Goal: Ask a question

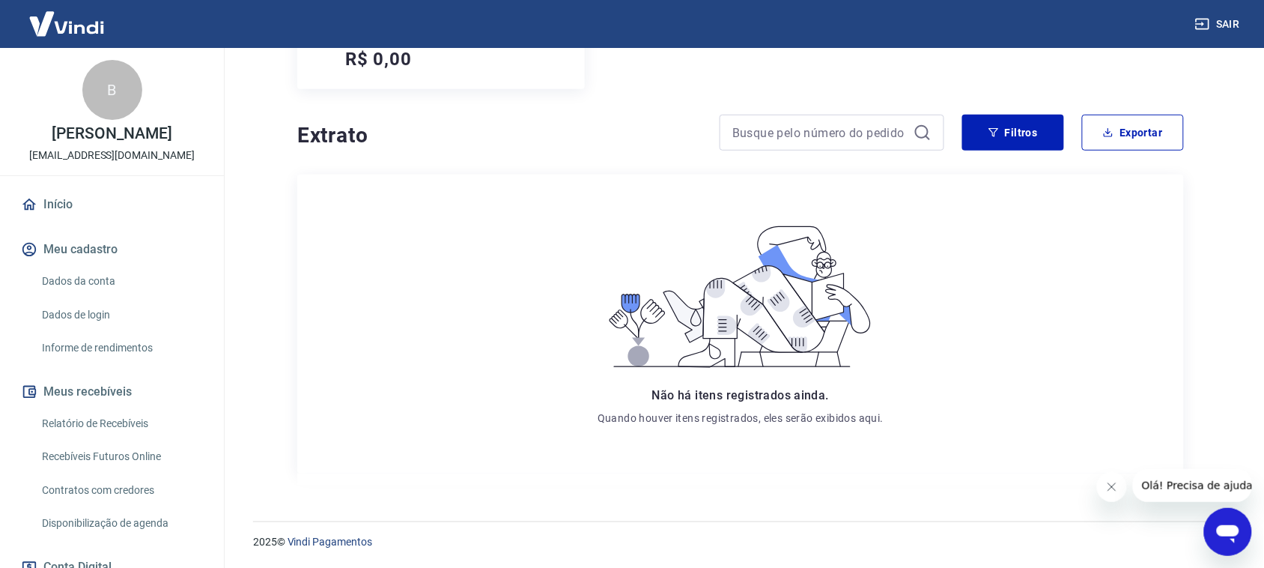
click at [88, 35] on img at bounding box center [66, 24] width 97 height 46
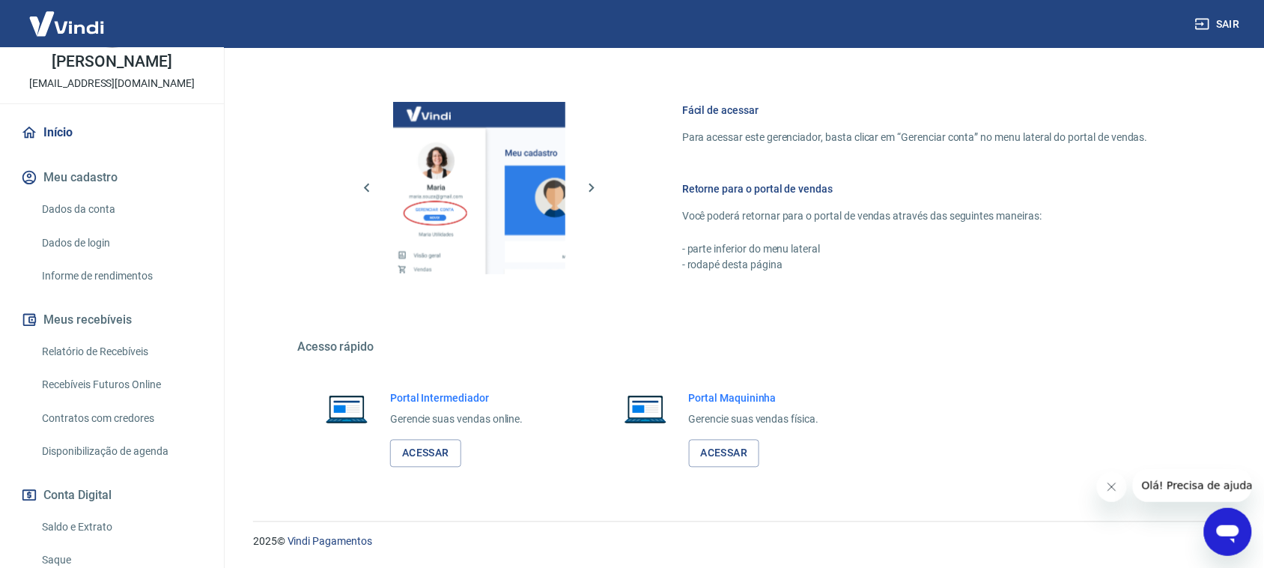
scroll to position [124, 0]
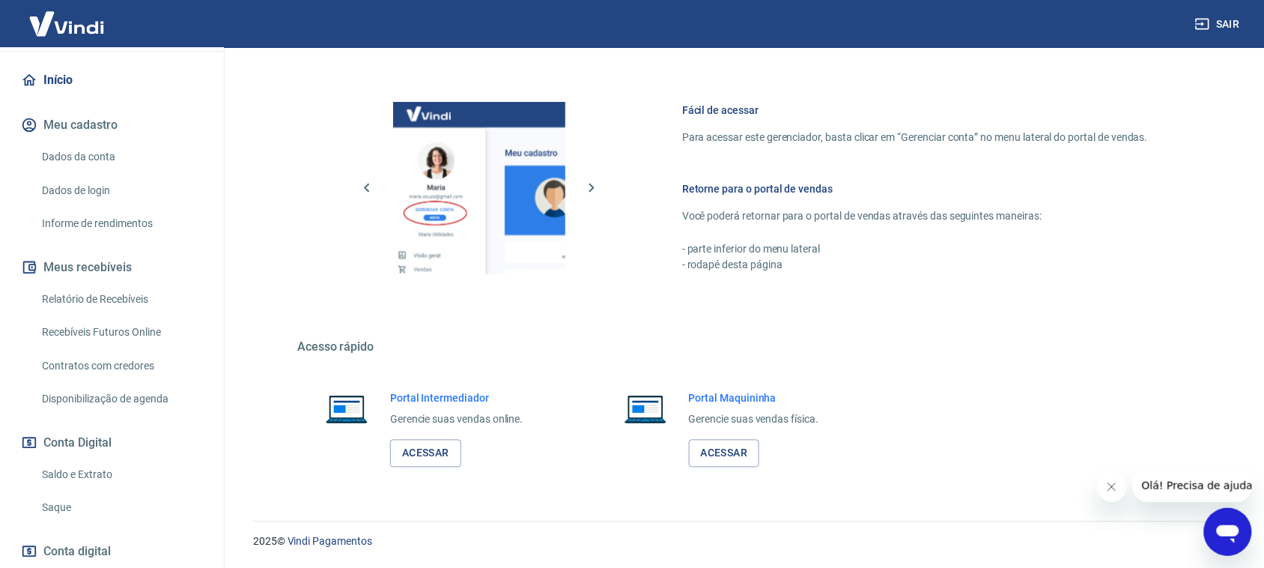
click at [96, 172] on link "Dados da conta" at bounding box center [121, 157] width 170 height 31
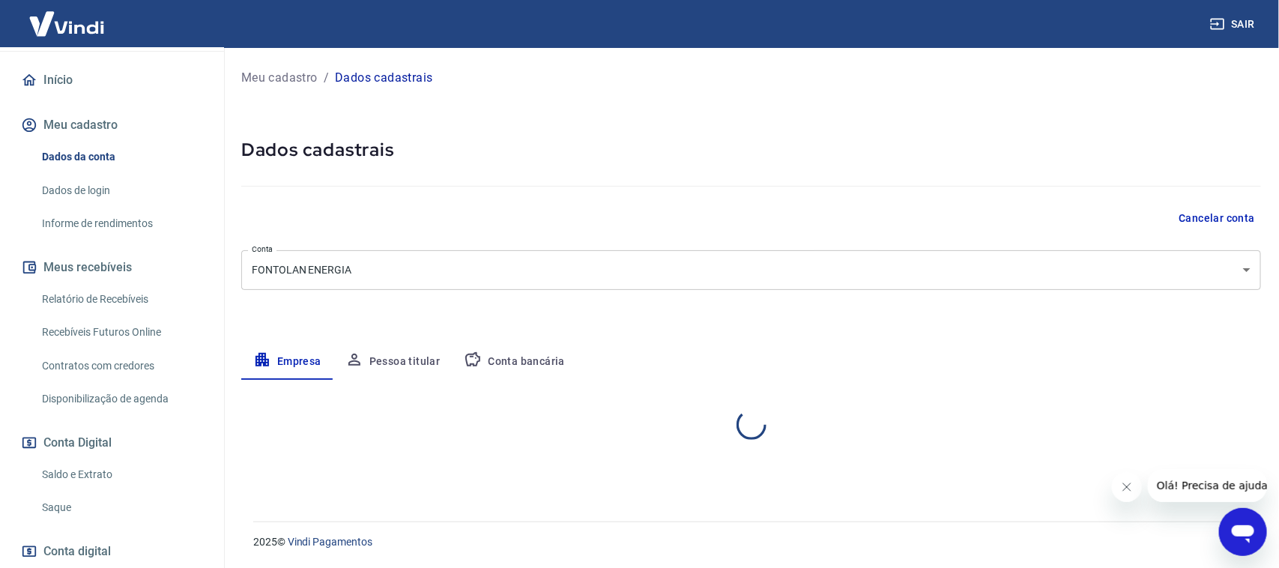
select select "MT"
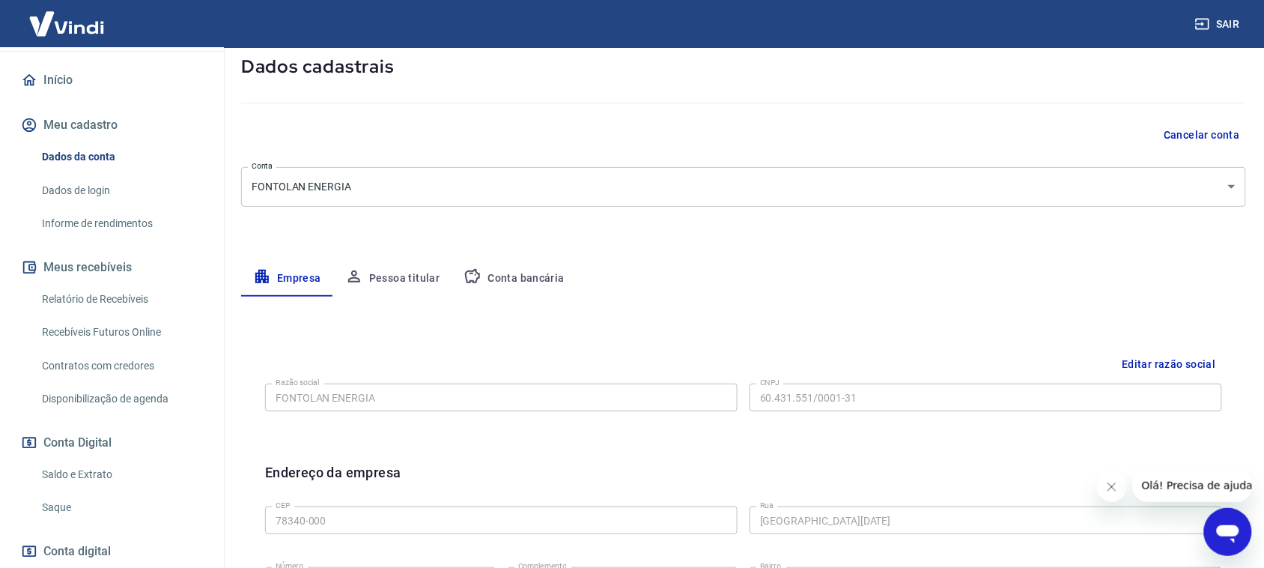
scroll to position [124, 0]
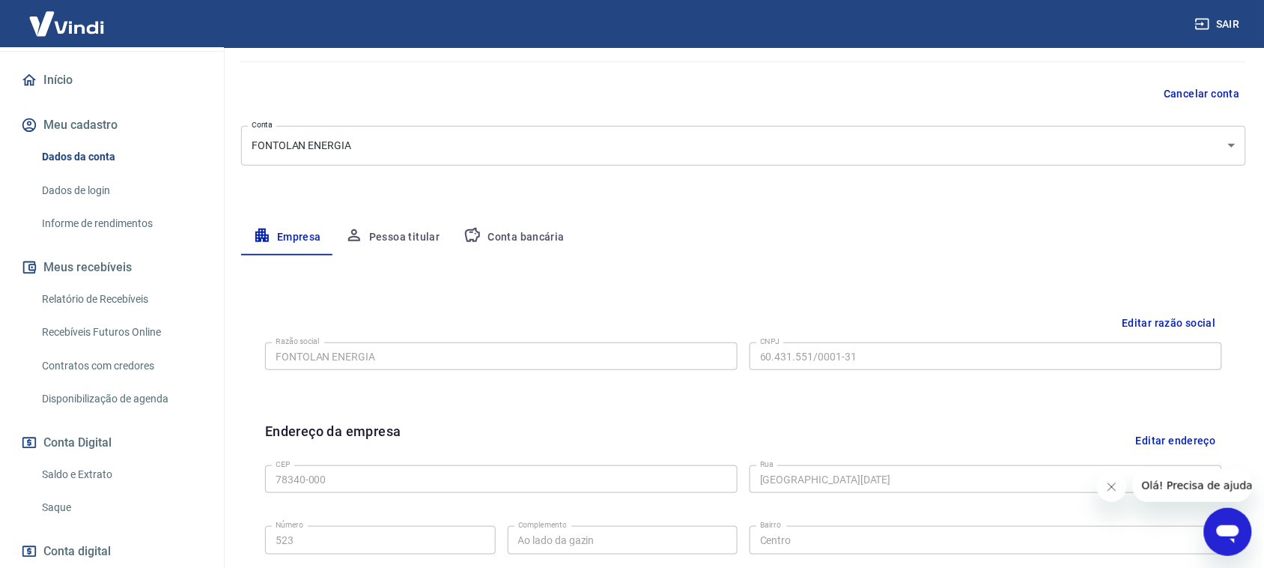
click at [527, 252] on button "Conta bancária" at bounding box center [514, 237] width 125 height 36
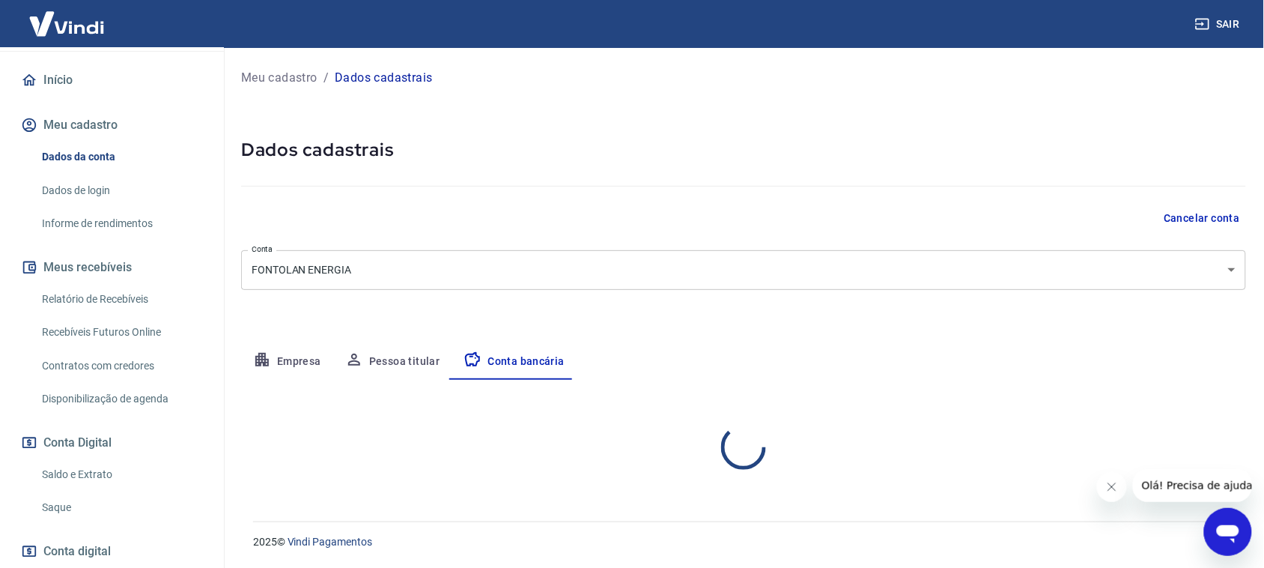
scroll to position [0, 0]
select select "1"
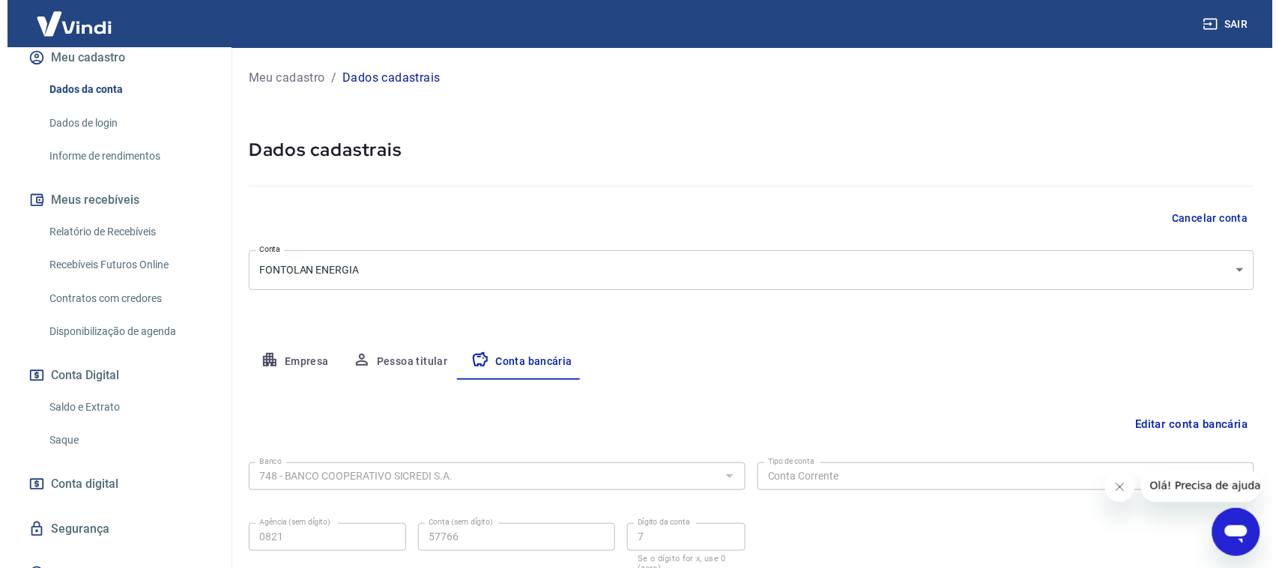
scroll to position [228, 0]
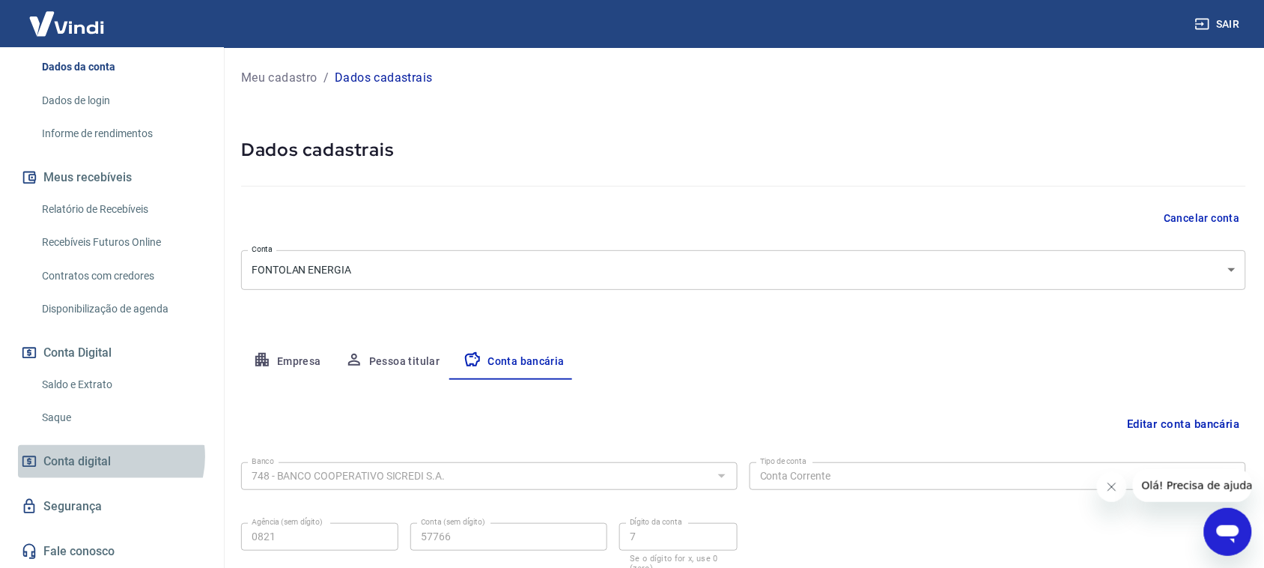
click at [110, 458] on span "Conta digital" at bounding box center [76, 461] width 67 height 21
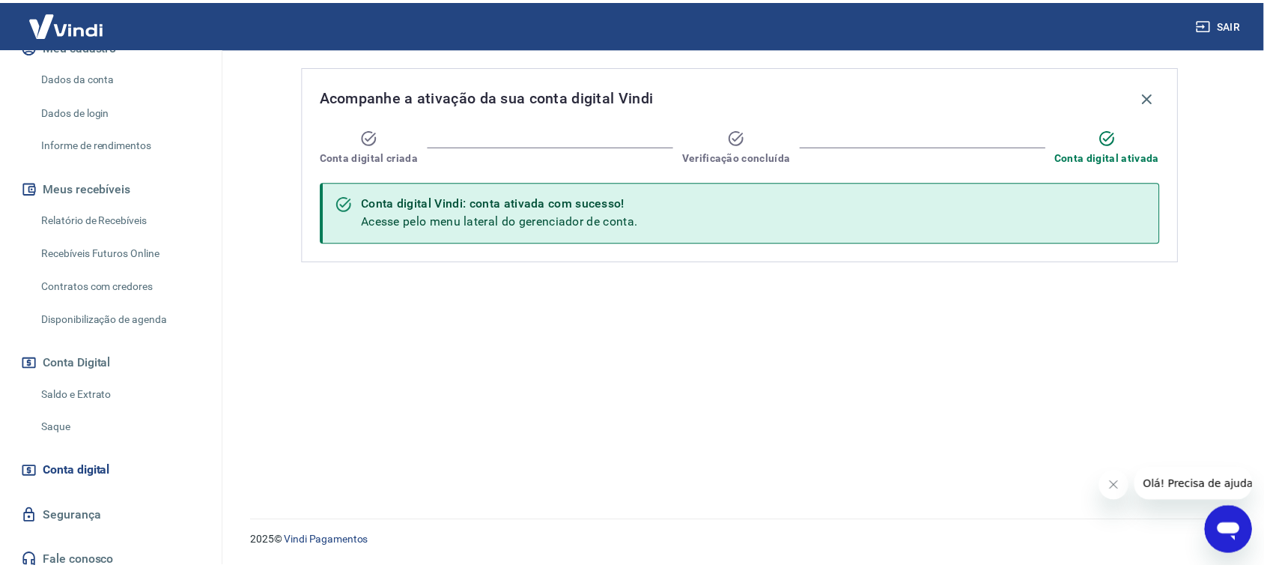
scroll to position [228, 0]
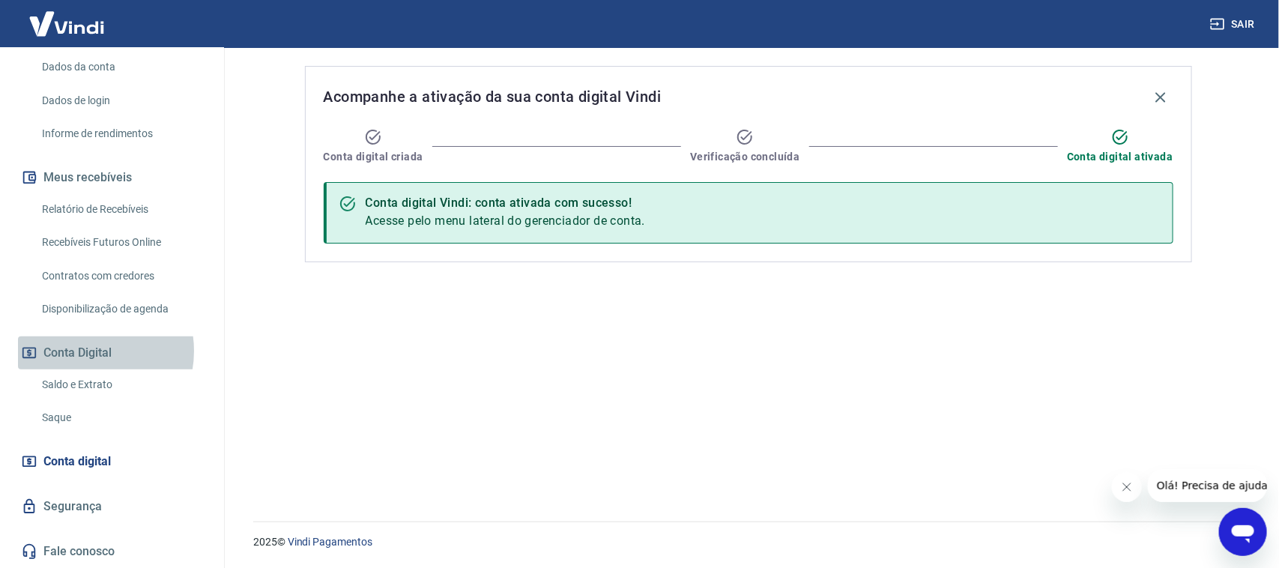
click at [85, 352] on button "Conta Digital" at bounding box center [112, 352] width 188 height 33
click at [1130, 489] on icon "Fechar mensagem da empresa" at bounding box center [1126, 486] width 12 height 12
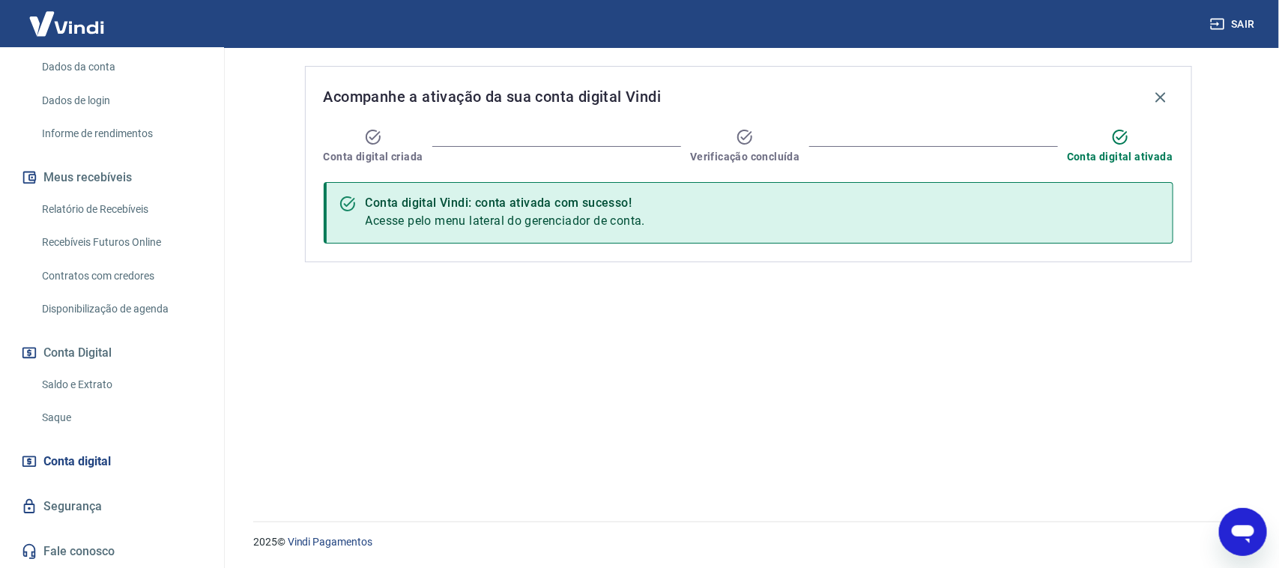
click at [73, 387] on link "Saldo e Extrato" at bounding box center [121, 384] width 170 height 31
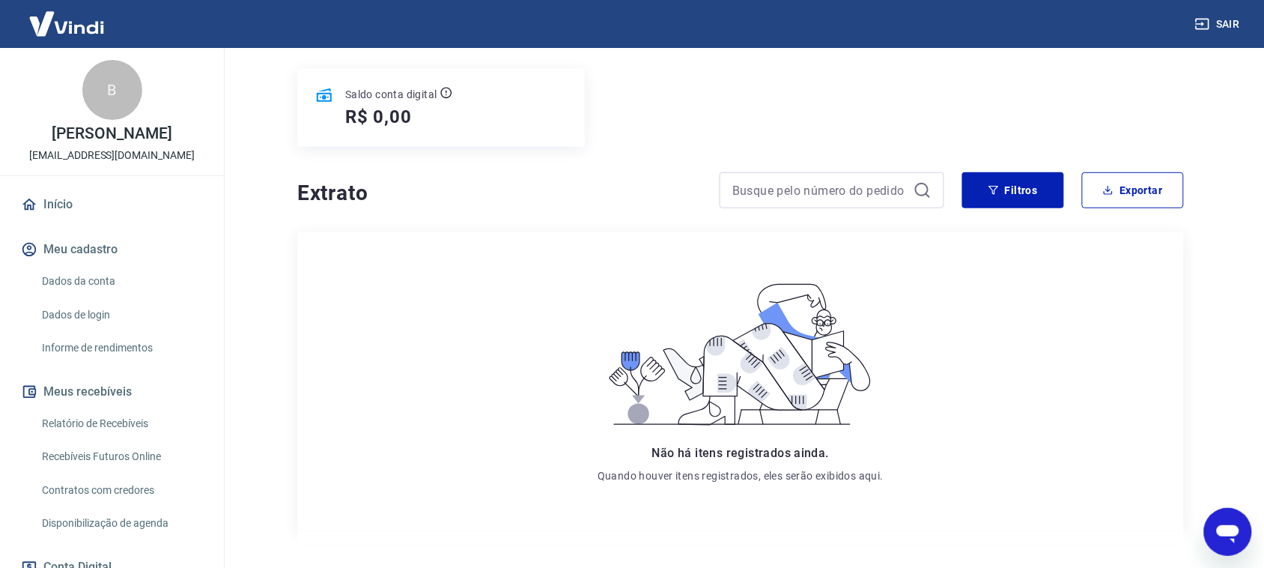
click at [83, 19] on img at bounding box center [66, 24] width 97 height 46
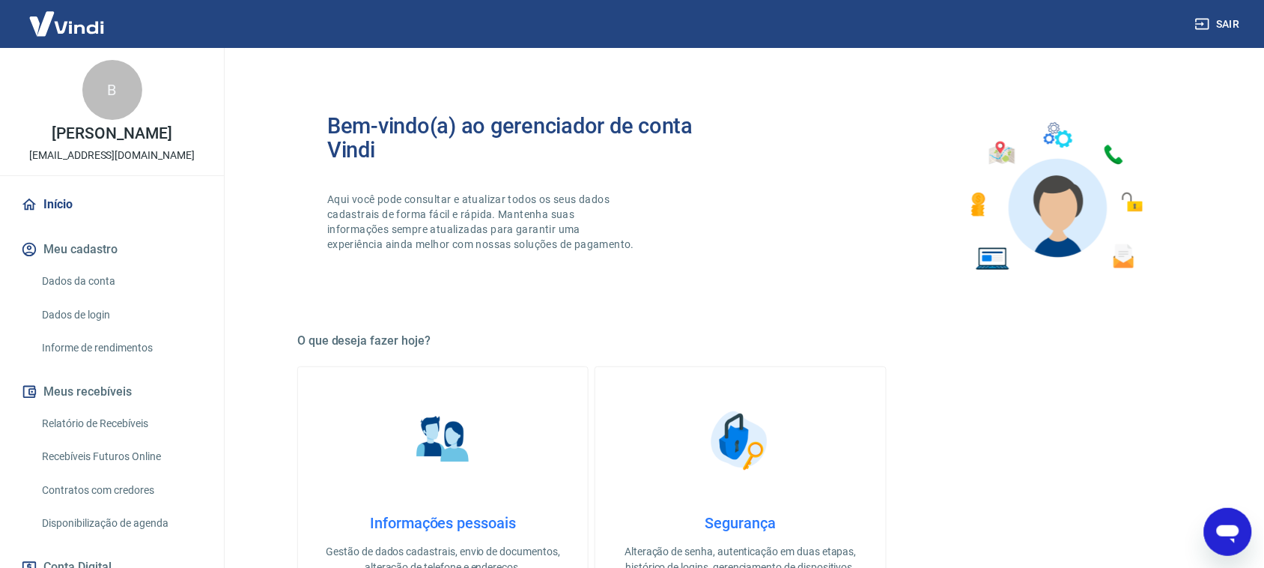
click at [73, 297] on link "Dados da conta" at bounding box center [121, 281] width 170 height 31
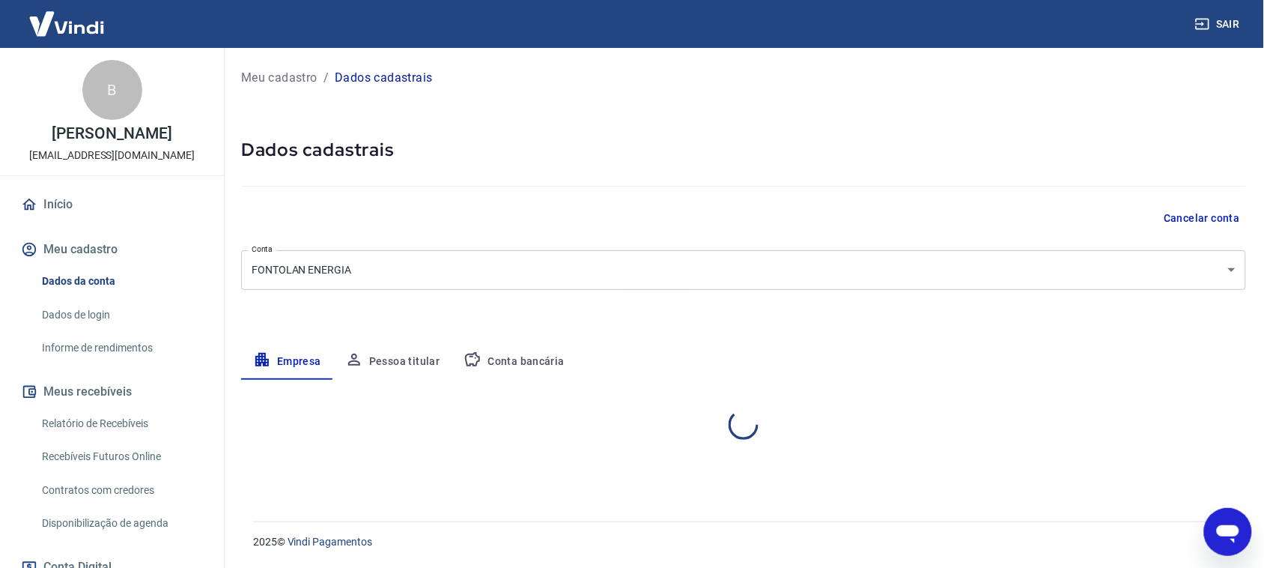
select select "MT"
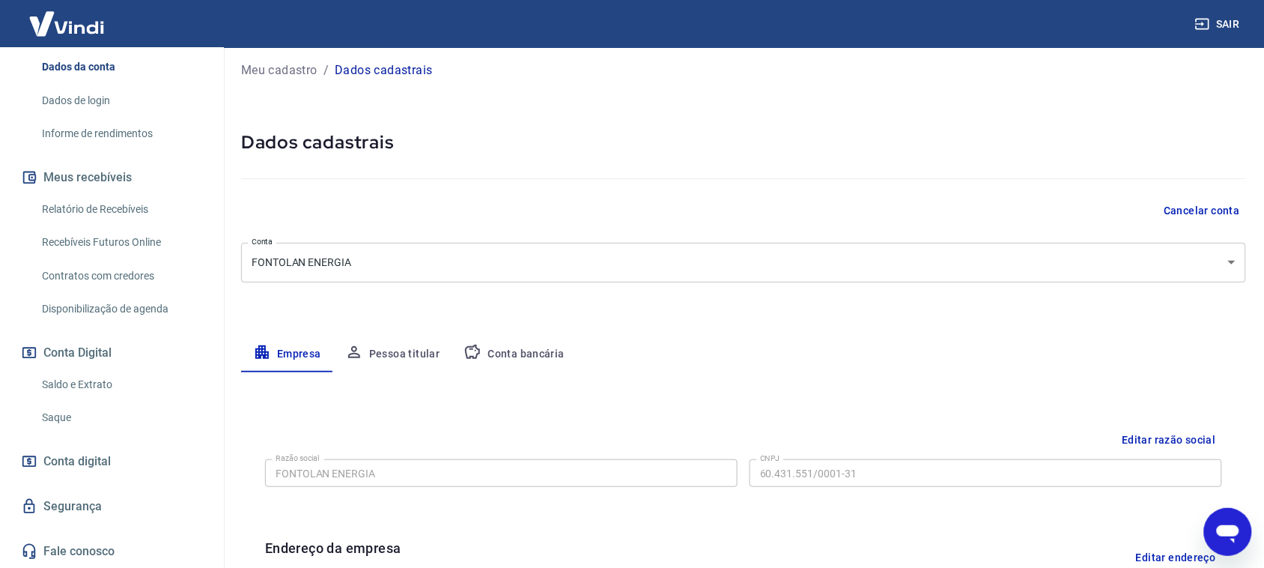
scroll to position [249, 0]
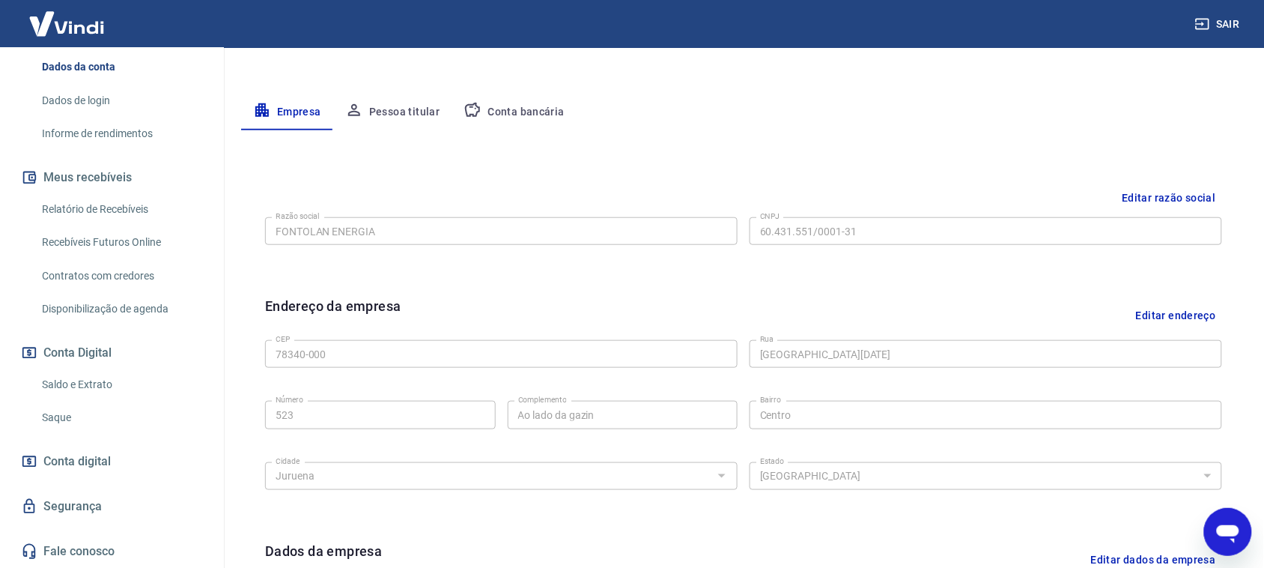
click at [96, 461] on span "Conta digital" at bounding box center [76, 461] width 67 height 21
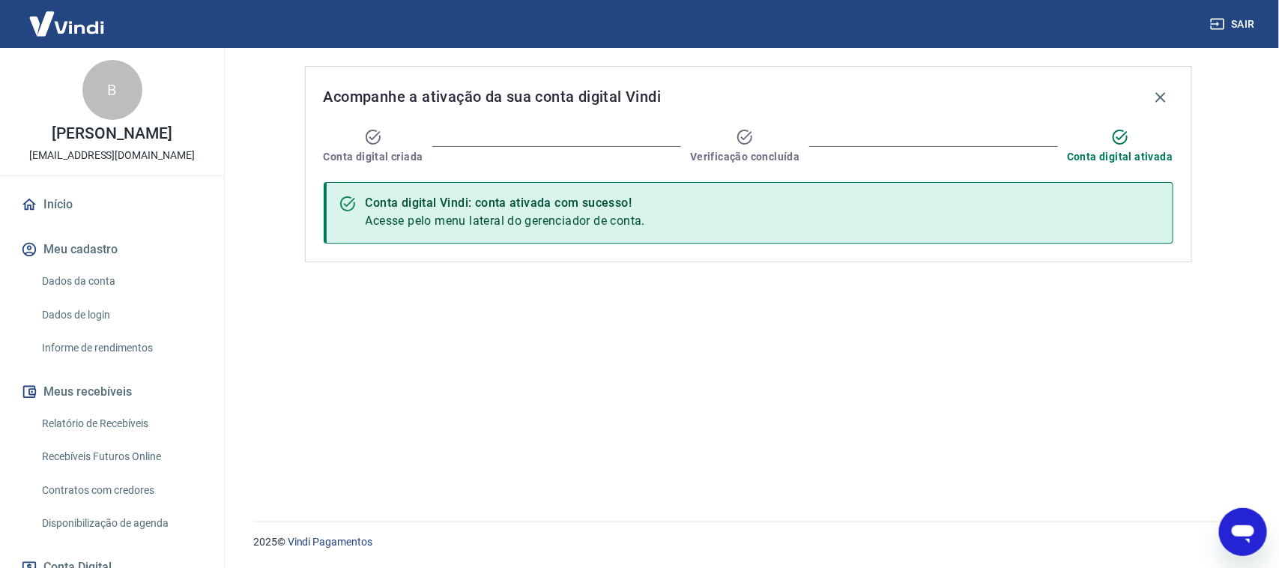
click at [67, 30] on img at bounding box center [66, 24] width 97 height 46
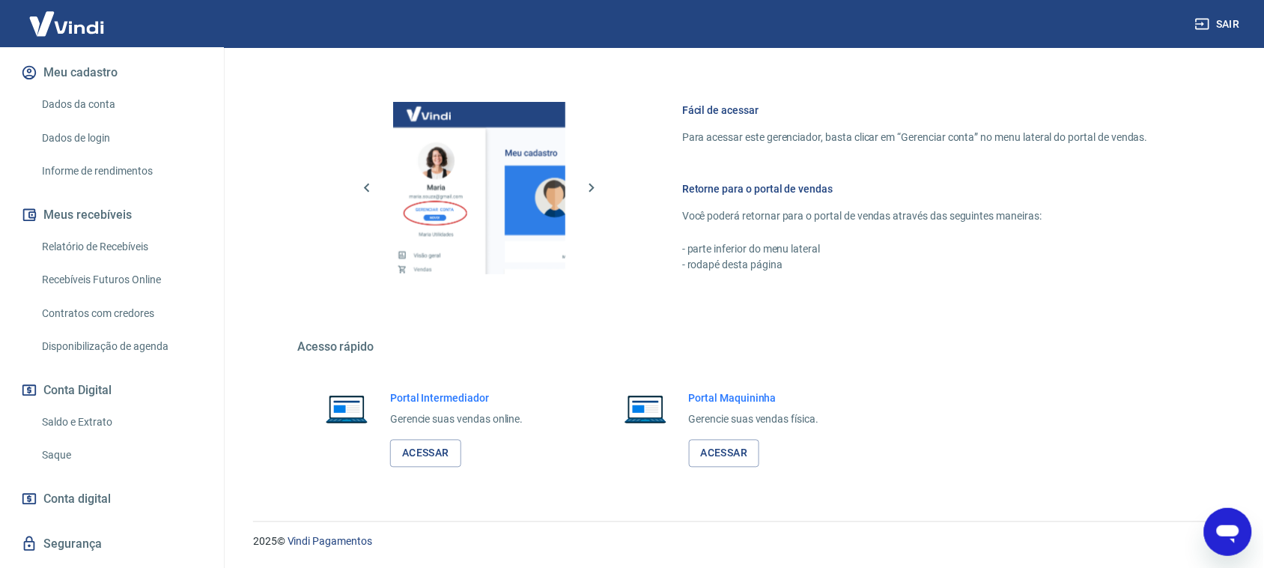
scroll to position [228, 0]
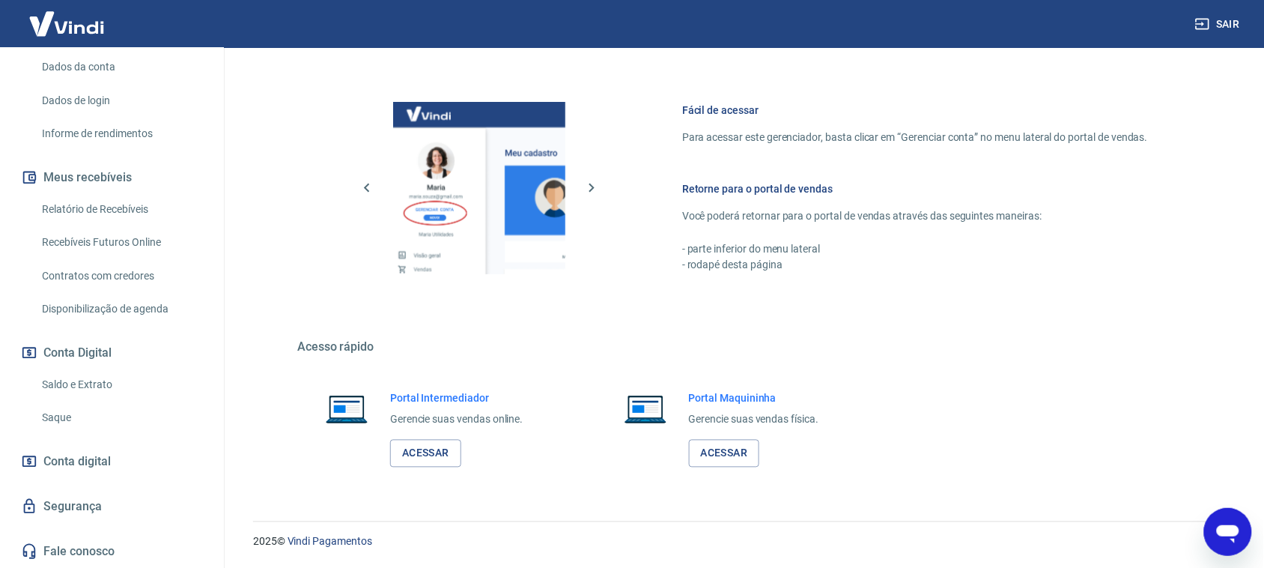
click at [99, 466] on span "Conta digital" at bounding box center [76, 461] width 67 height 21
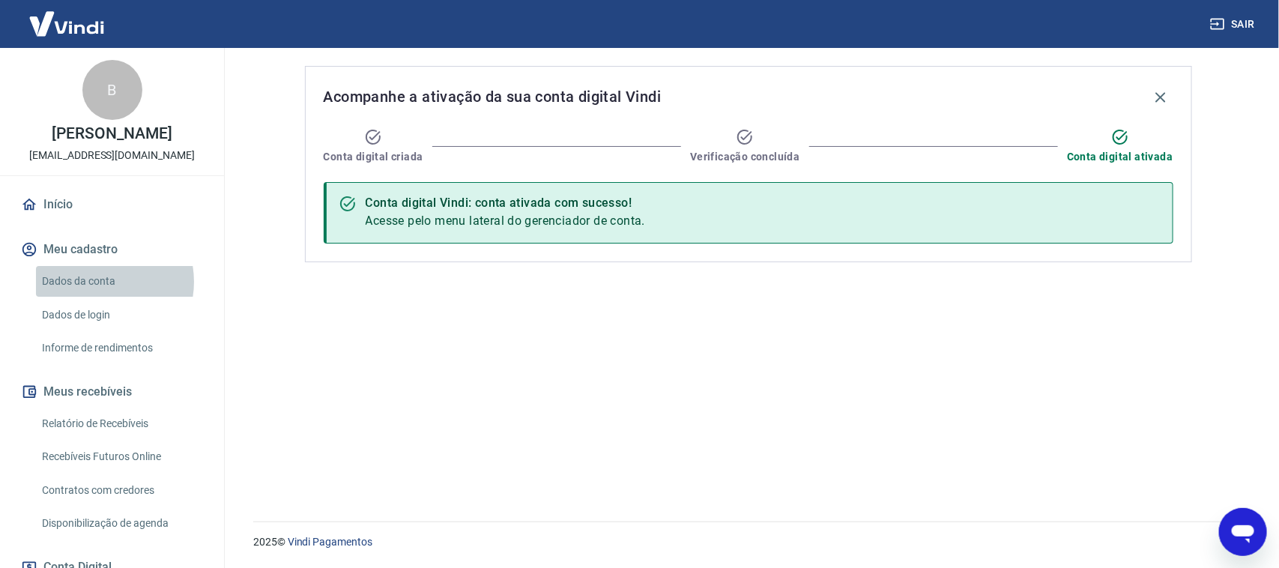
click at [97, 297] on link "Dados da conta" at bounding box center [121, 281] width 170 height 31
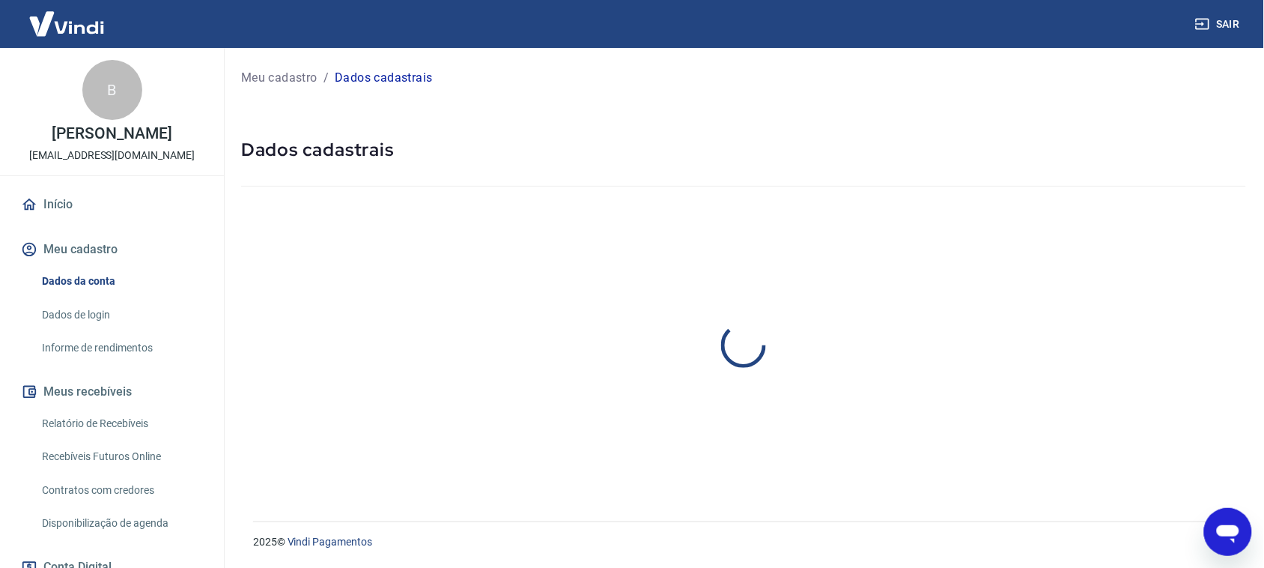
select select "MT"
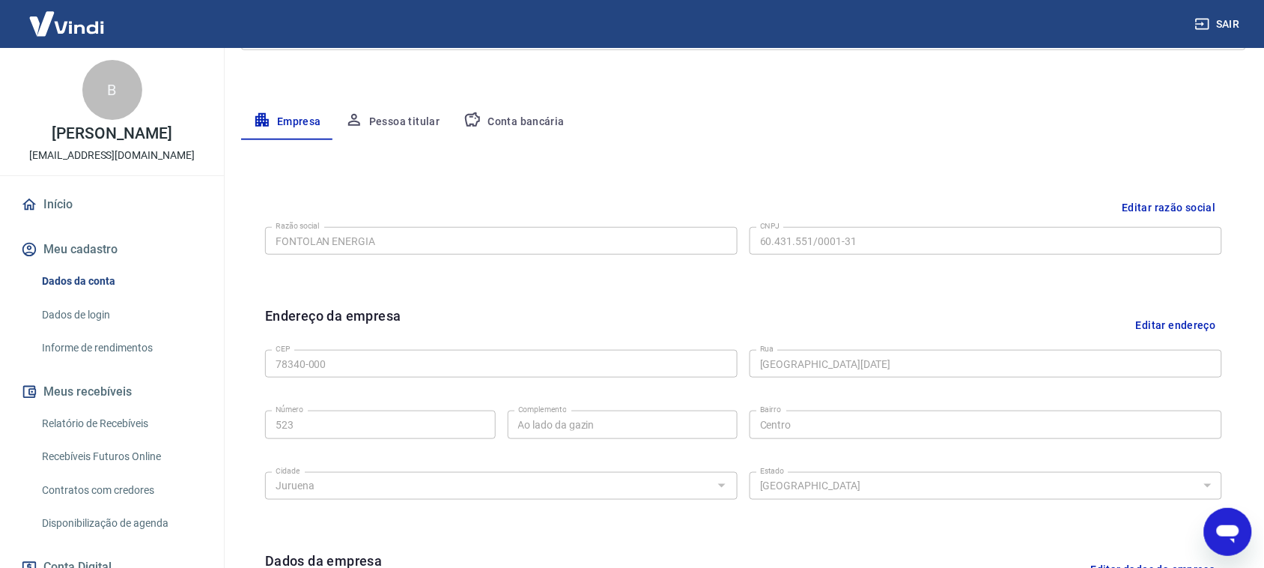
scroll to position [249, 0]
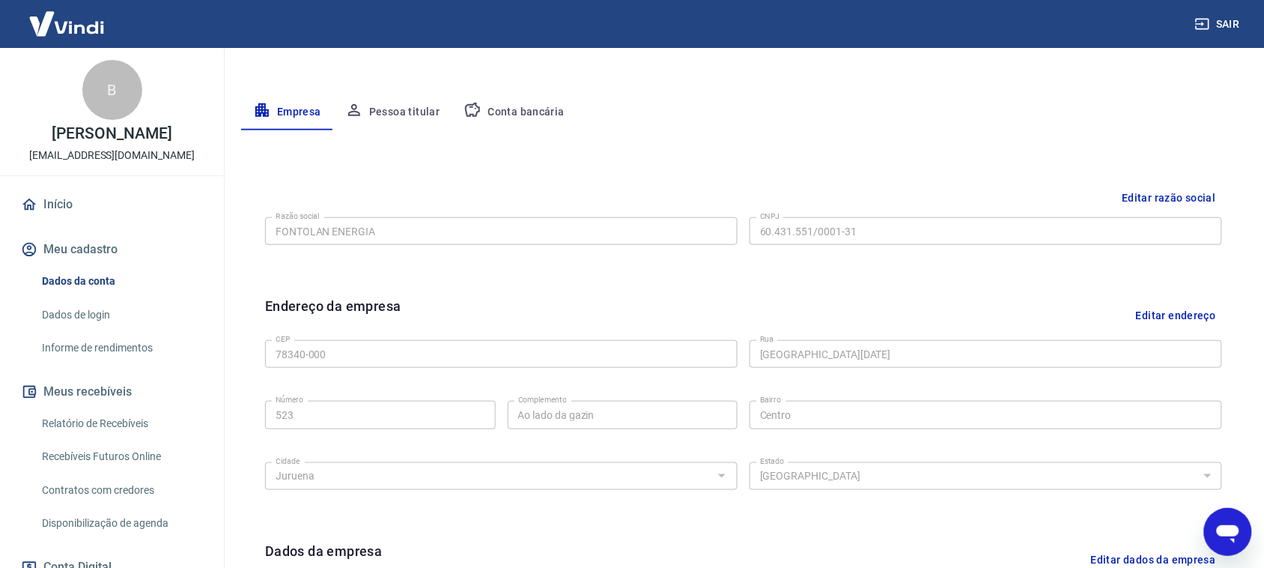
click at [545, 116] on button "Conta bancária" at bounding box center [514, 112] width 125 height 36
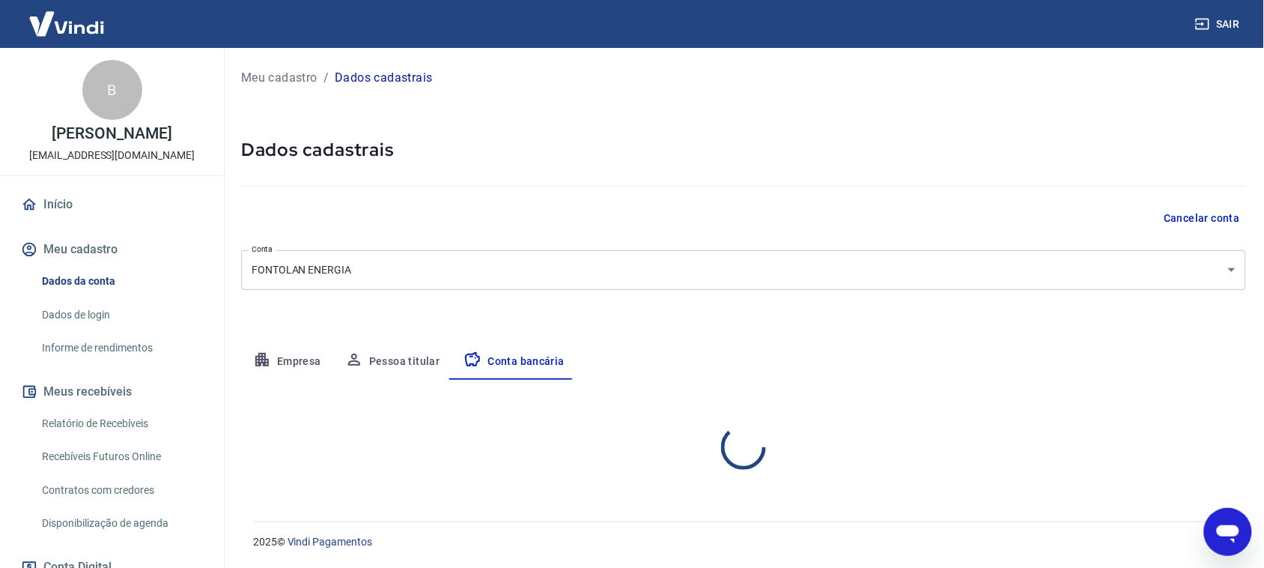
scroll to position [0, 0]
select select "1"
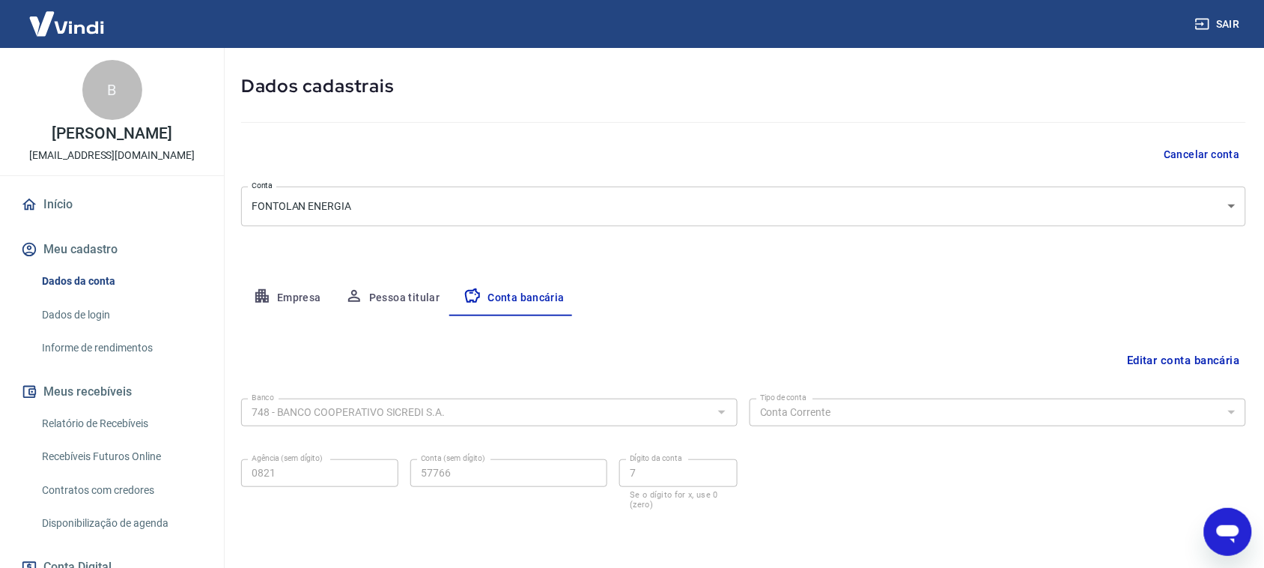
scroll to position [114, 0]
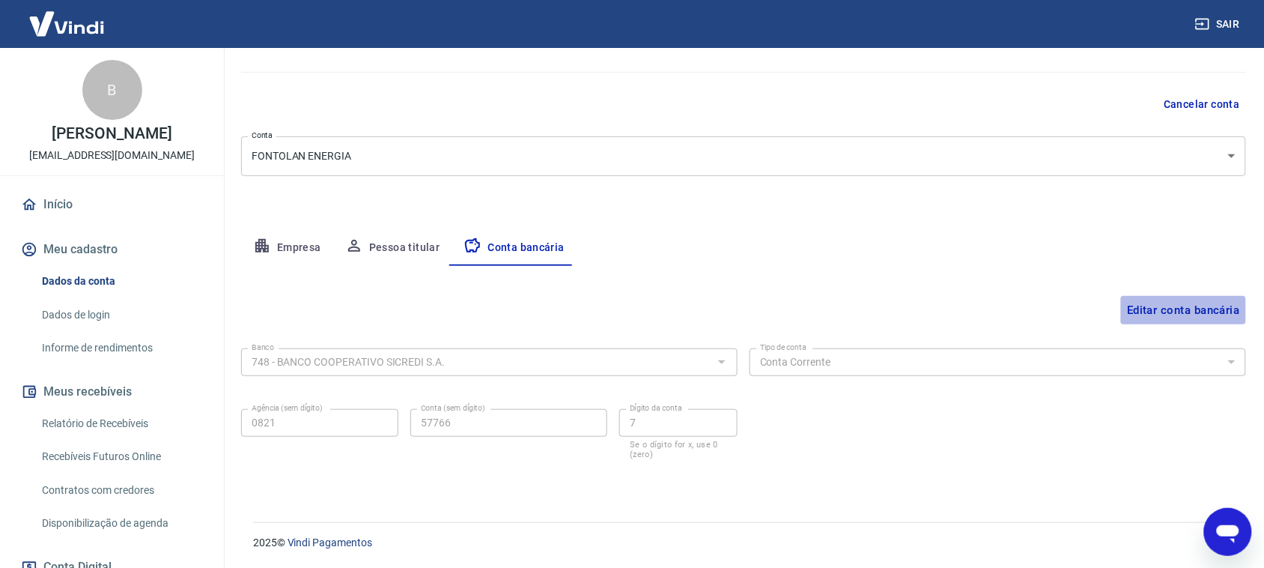
click at [1233, 307] on button "Editar conta bancária" at bounding box center [1183, 310] width 125 height 28
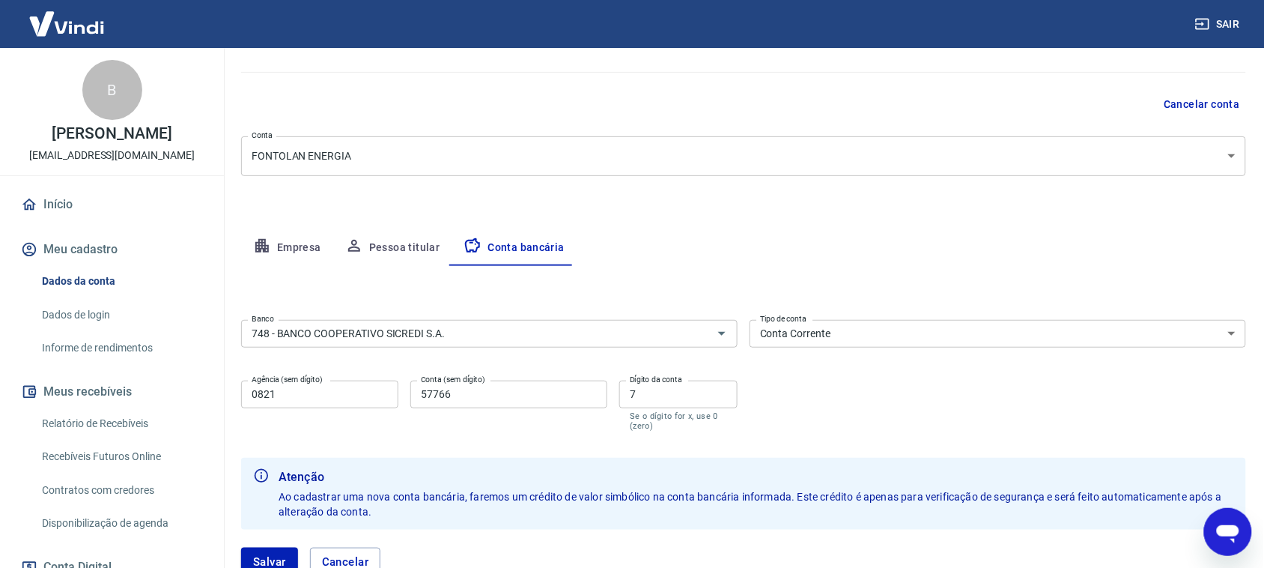
scroll to position [222, 0]
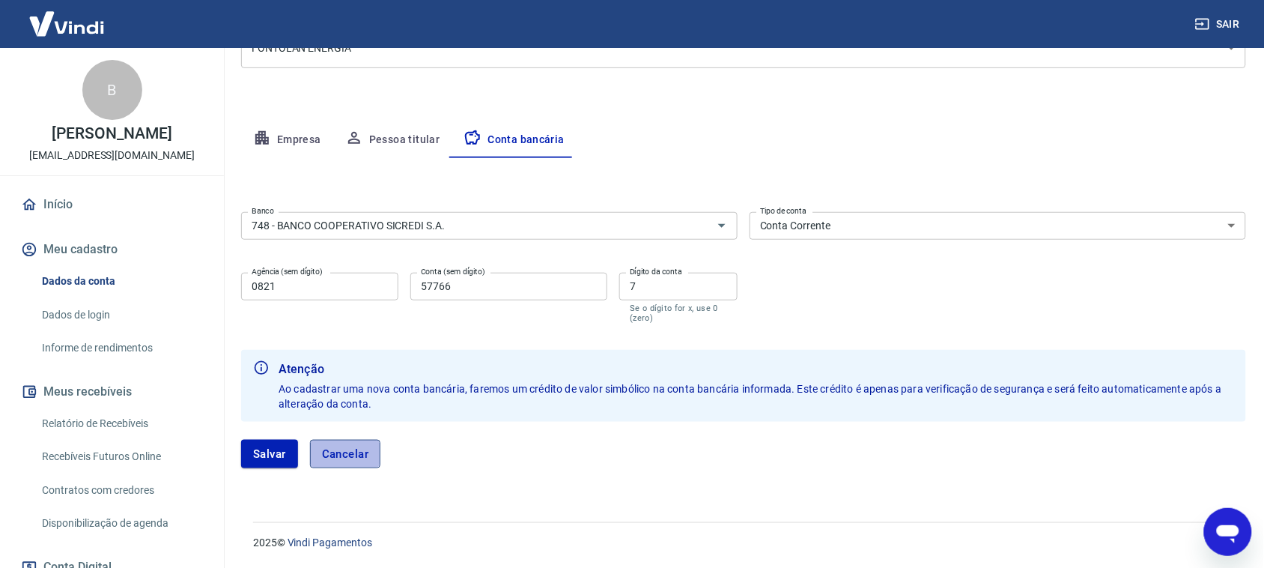
click at [356, 462] on button "Cancelar" at bounding box center [345, 454] width 71 height 28
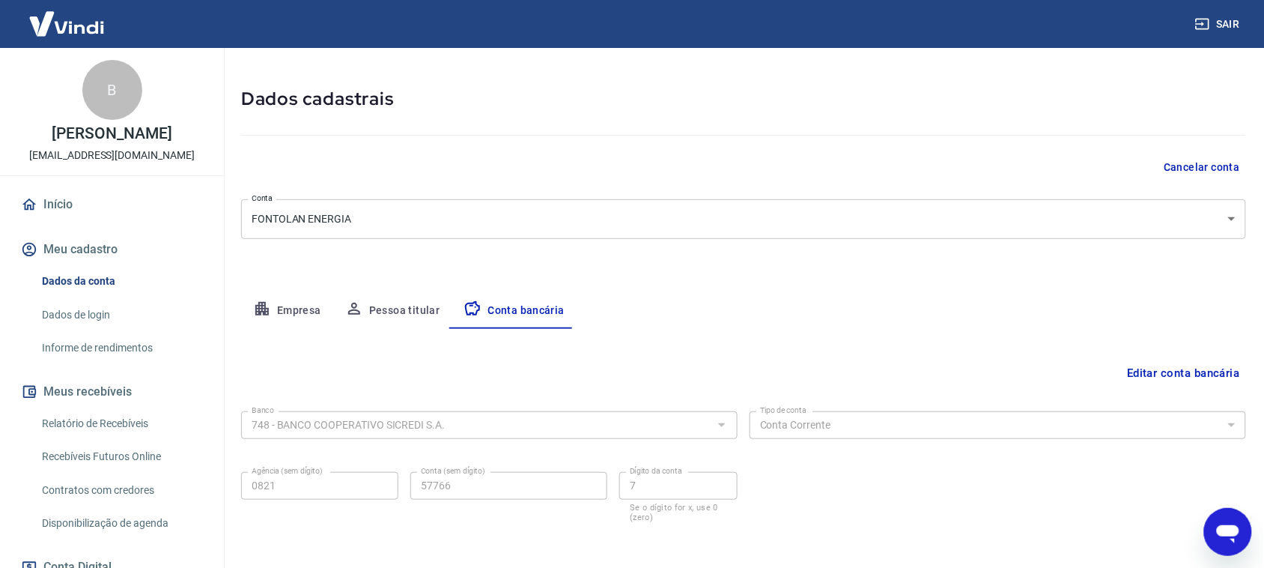
scroll to position [0, 0]
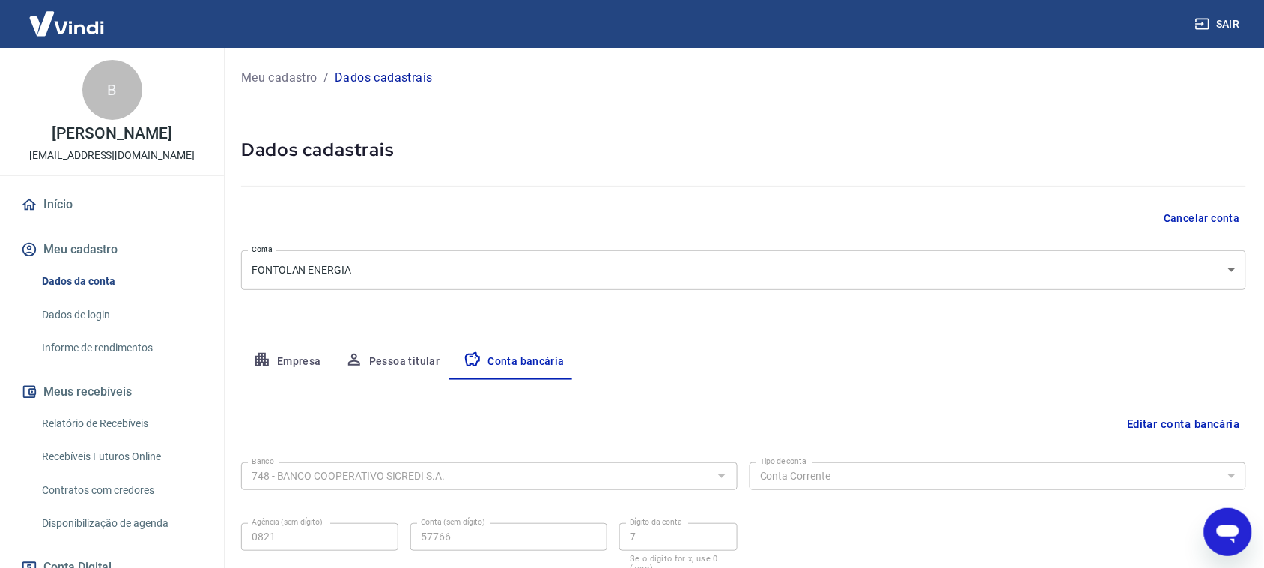
click at [276, 77] on p "Meu cadastro" at bounding box center [279, 78] width 76 height 18
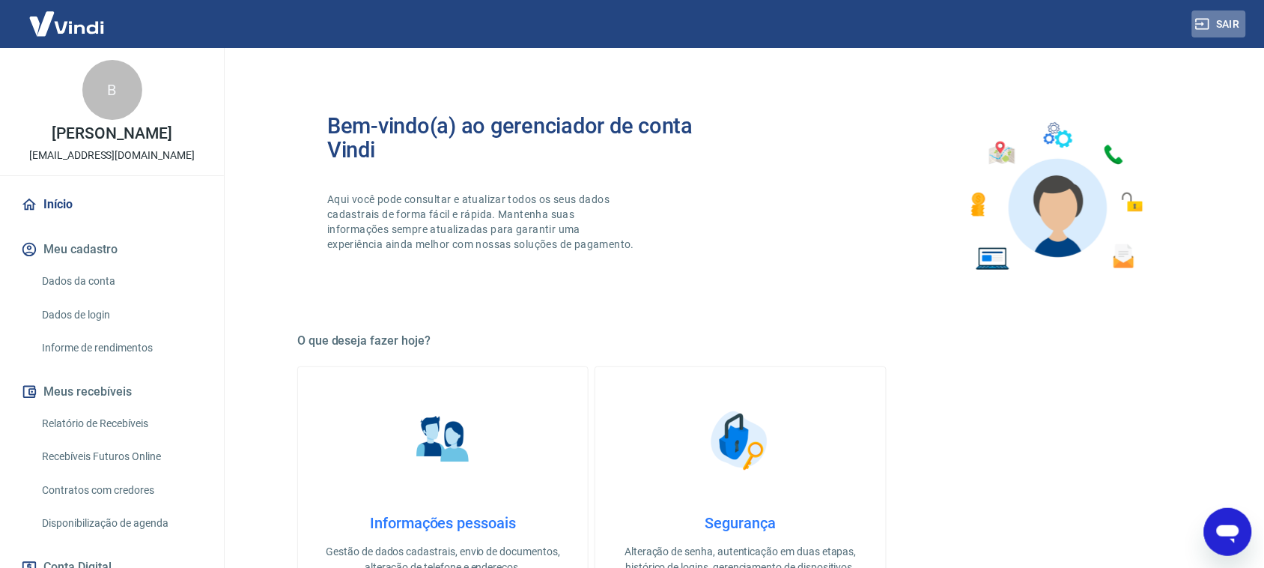
click at [1236, 19] on button "Sair" at bounding box center [1219, 24] width 54 height 28
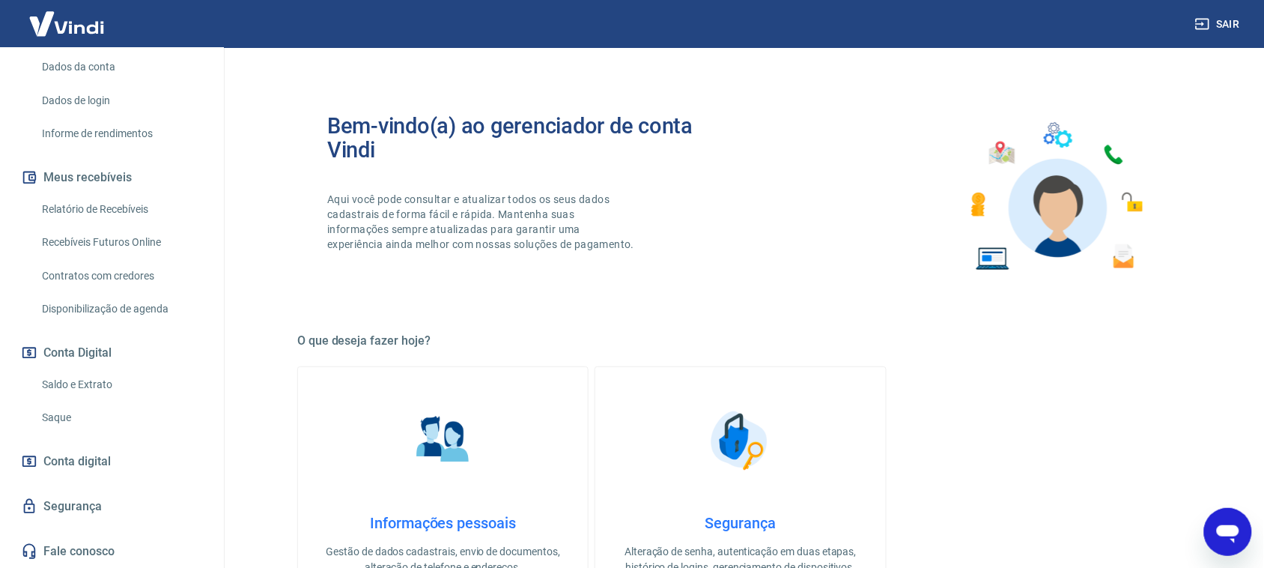
scroll to position [124, 0]
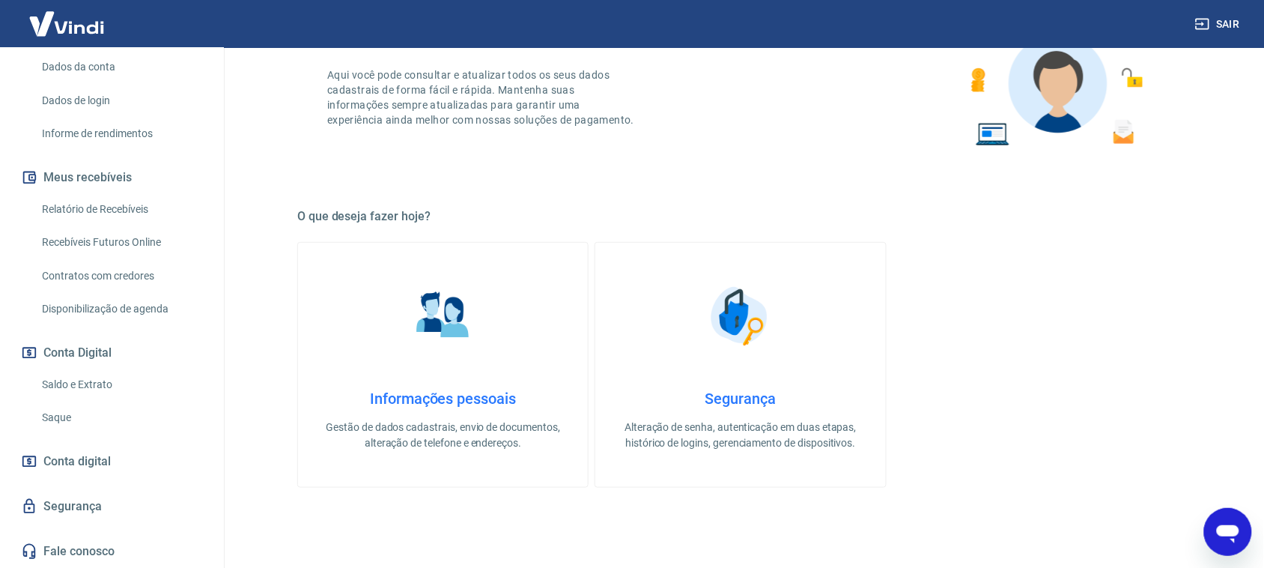
click at [1234, 533] on icon "Abrir janela de mensagens" at bounding box center [1227, 533] width 22 height 18
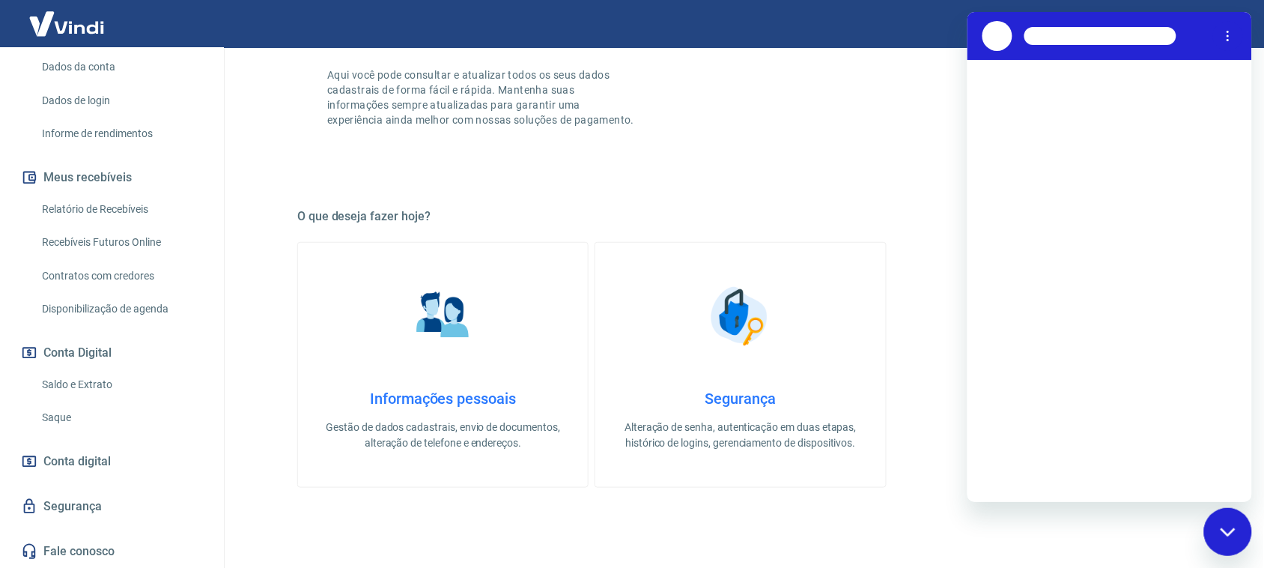
scroll to position [0, 0]
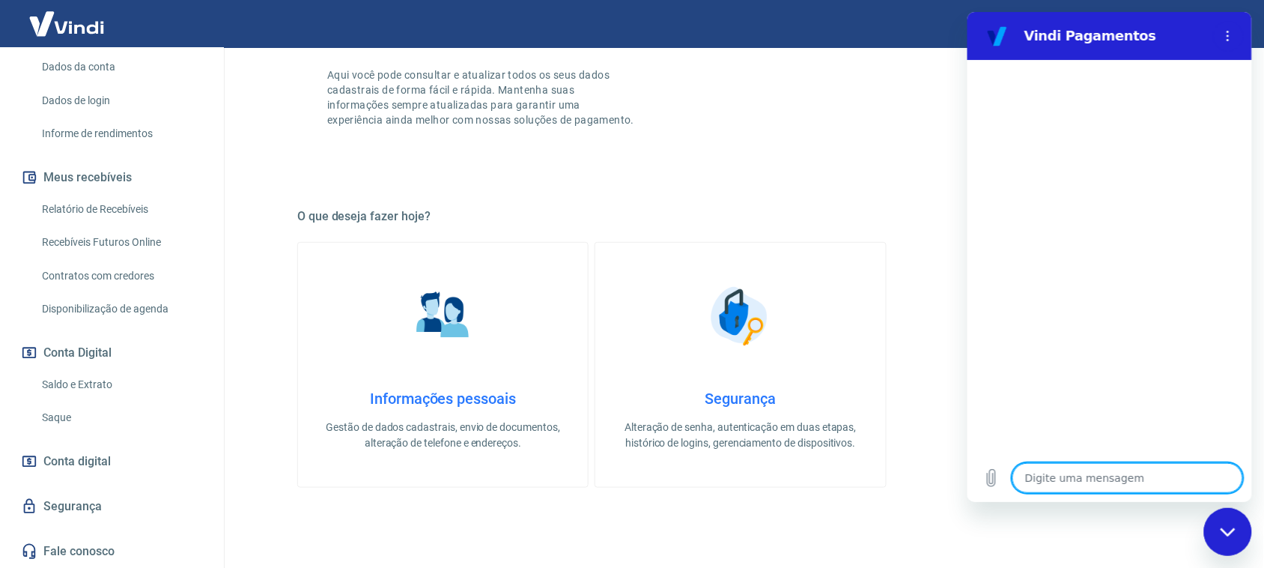
click at [1100, 473] on textarea at bounding box center [1127, 478] width 231 height 30
type textarea "b"
type textarea "x"
type textarea "bo"
type textarea "x"
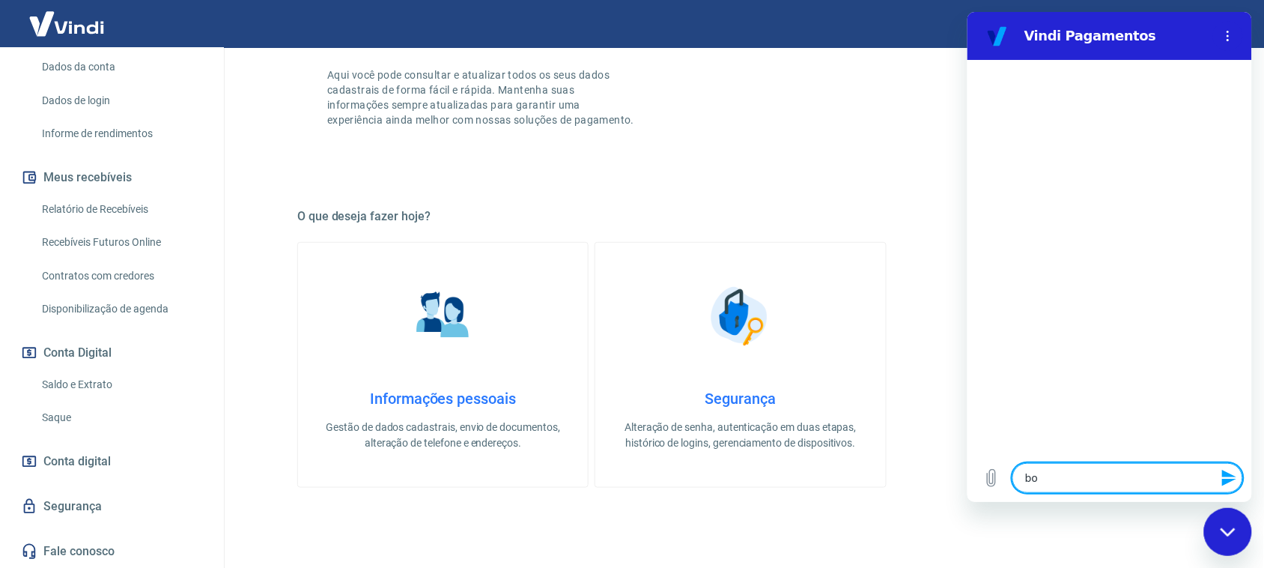
type textarea "boa"
type textarea "x"
type textarea "boa"
type textarea "x"
type textarea "boa t"
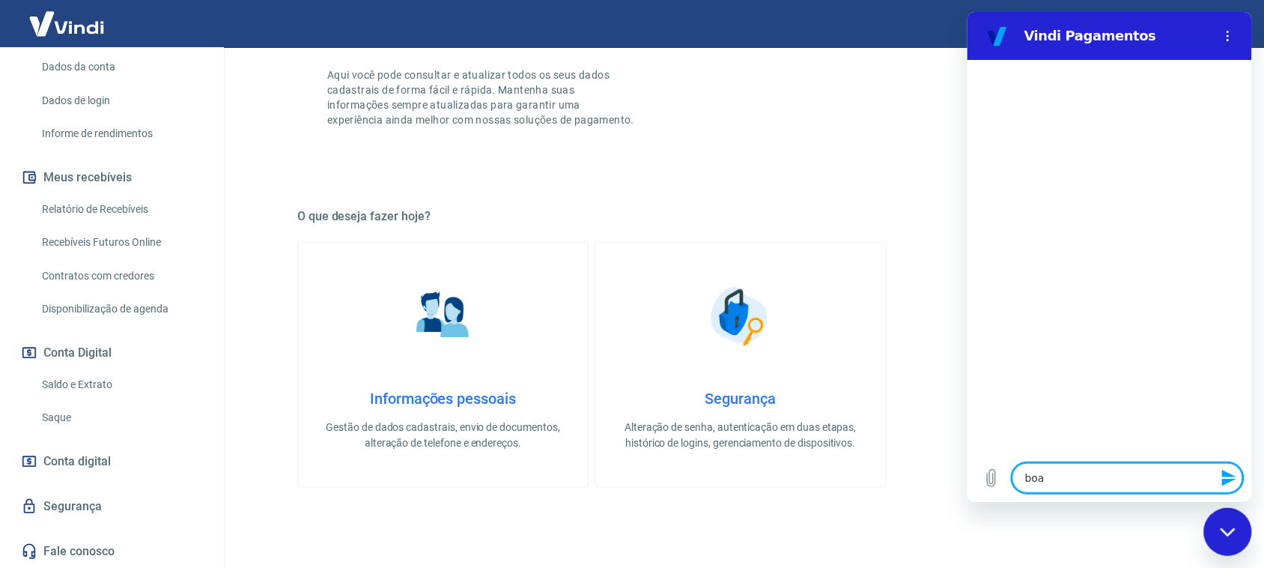
type textarea "x"
type textarea "boa ta"
type textarea "x"
type textarea "boa tar"
type textarea "x"
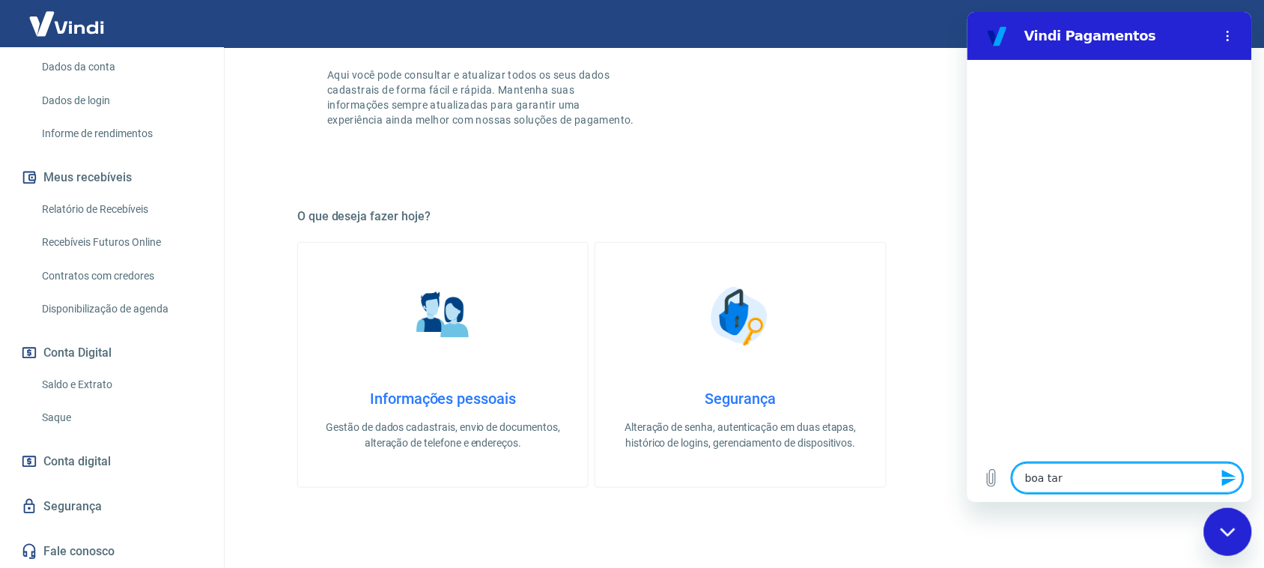
type textarea "boa tard"
type textarea "x"
type textarea "boa tarde"
type textarea "x"
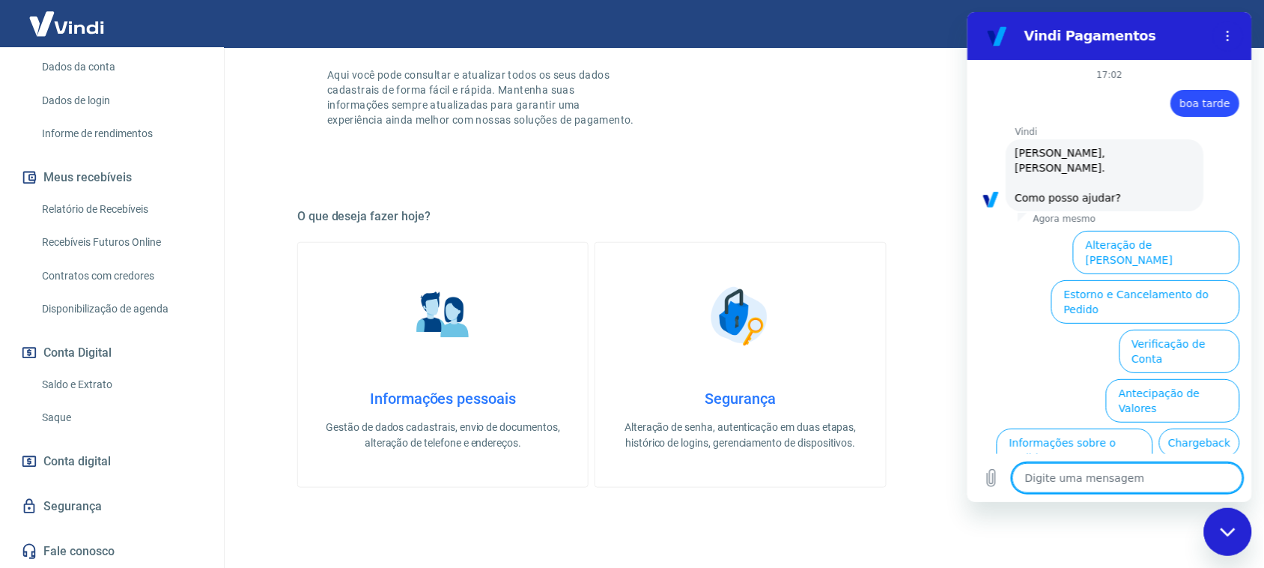
scroll to position [71, 0]
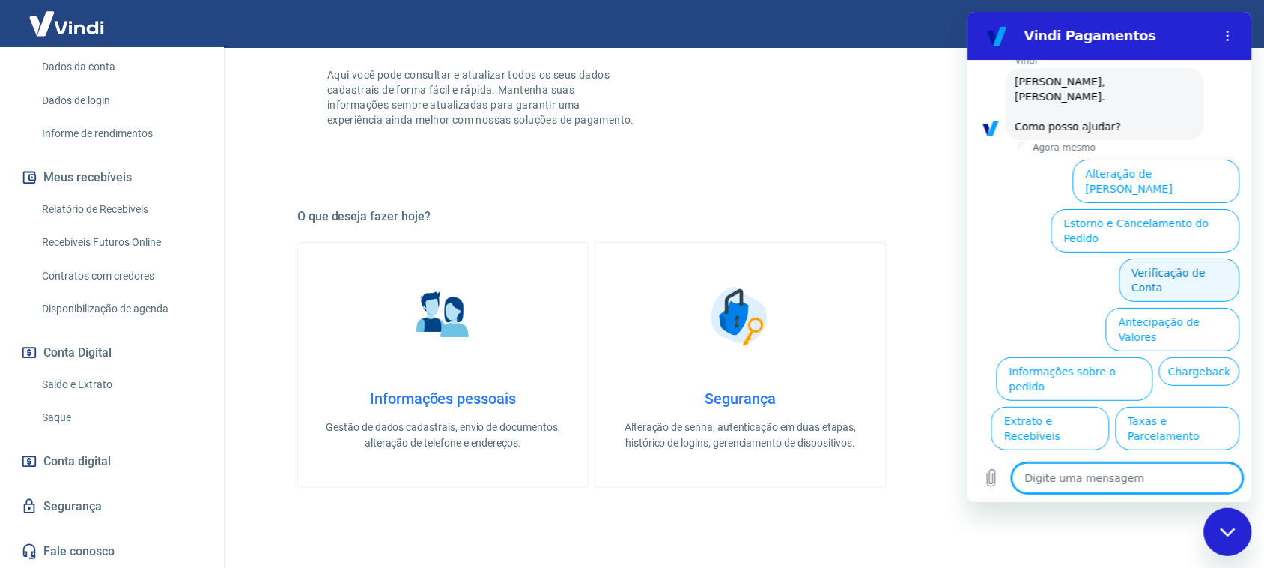
click at [1157, 258] on button "Verificação de Conta" at bounding box center [1179, 279] width 121 height 43
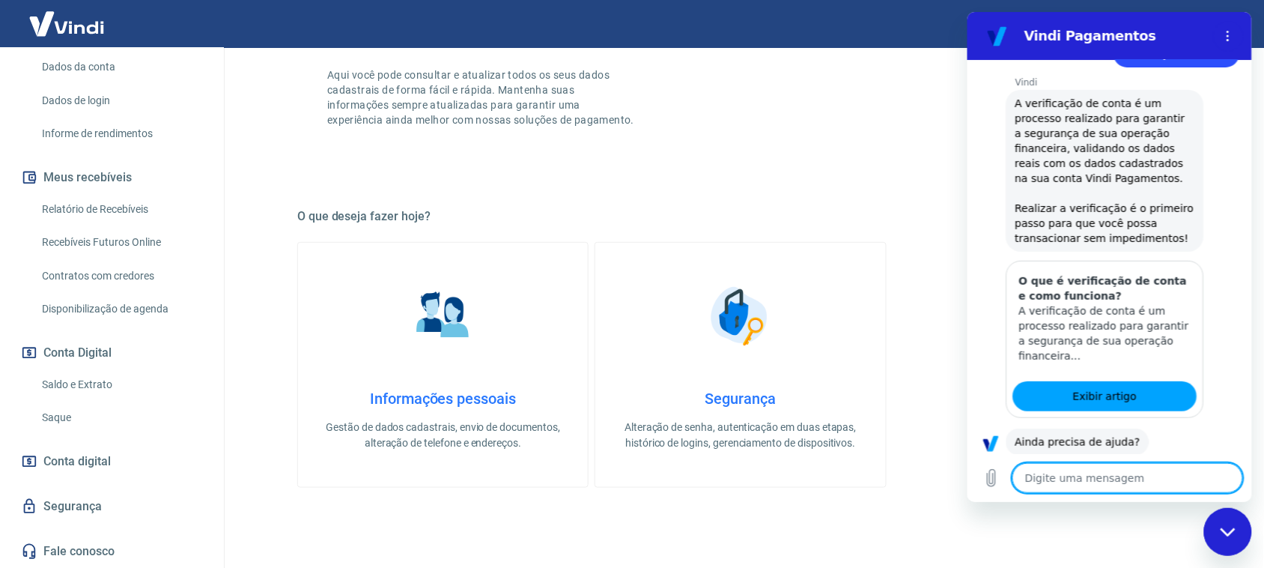
scroll to position [217, 0]
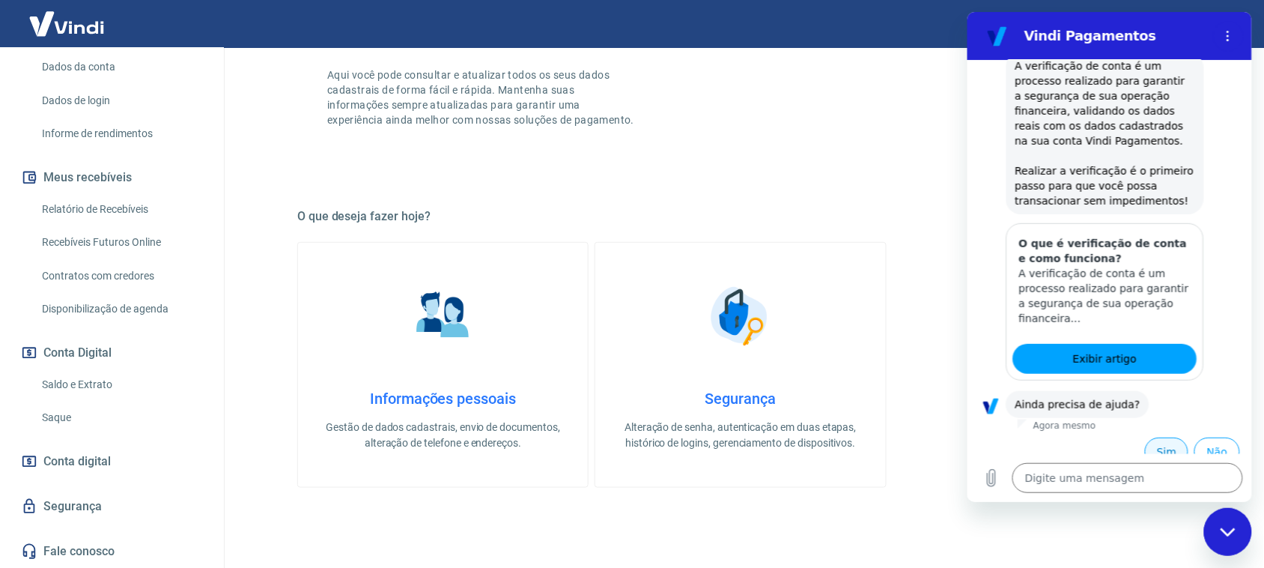
click at [1156, 437] on button "Sim" at bounding box center [1166, 451] width 43 height 28
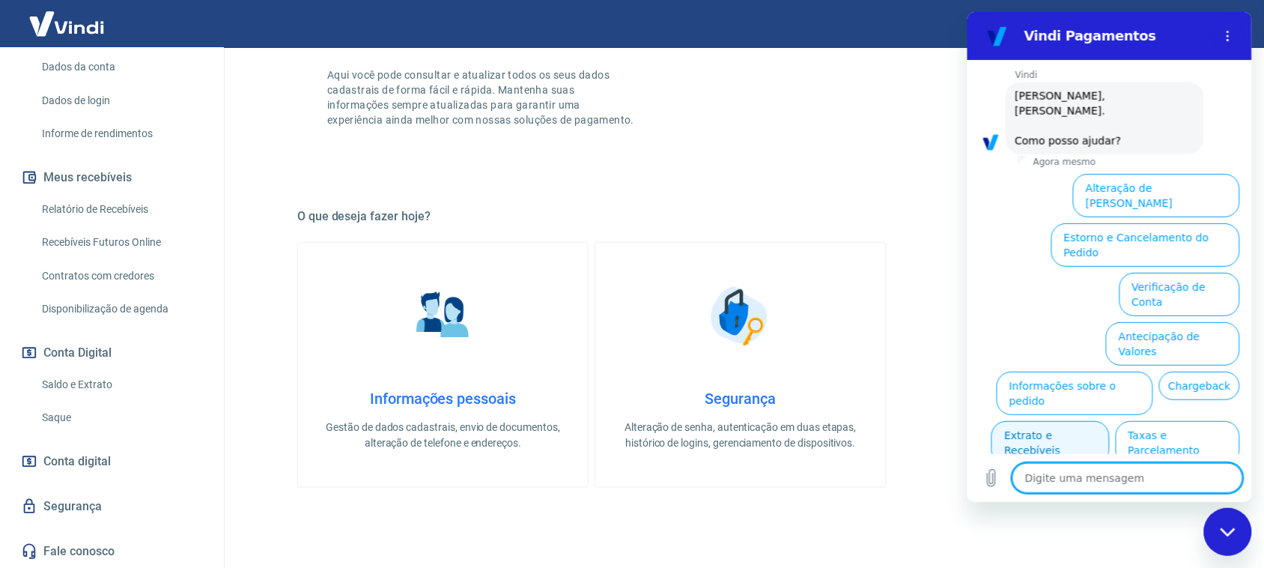
scroll to position [487, 0]
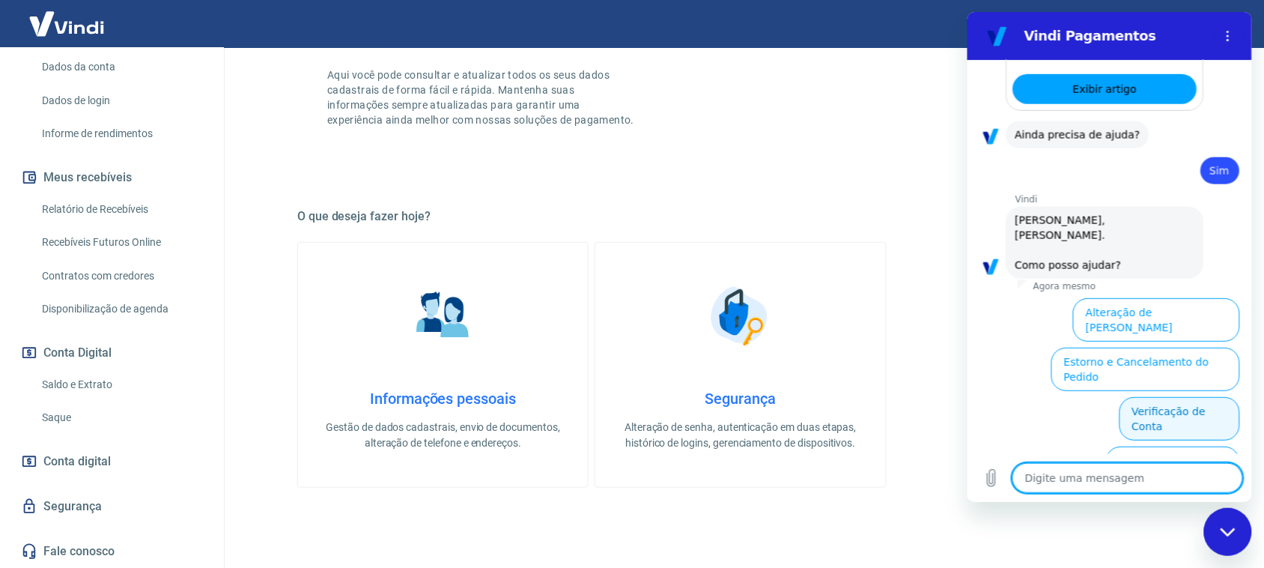
click at [1154, 397] on button "Verificação de Conta" at bounding box center [1179, 418] width 121 height 43
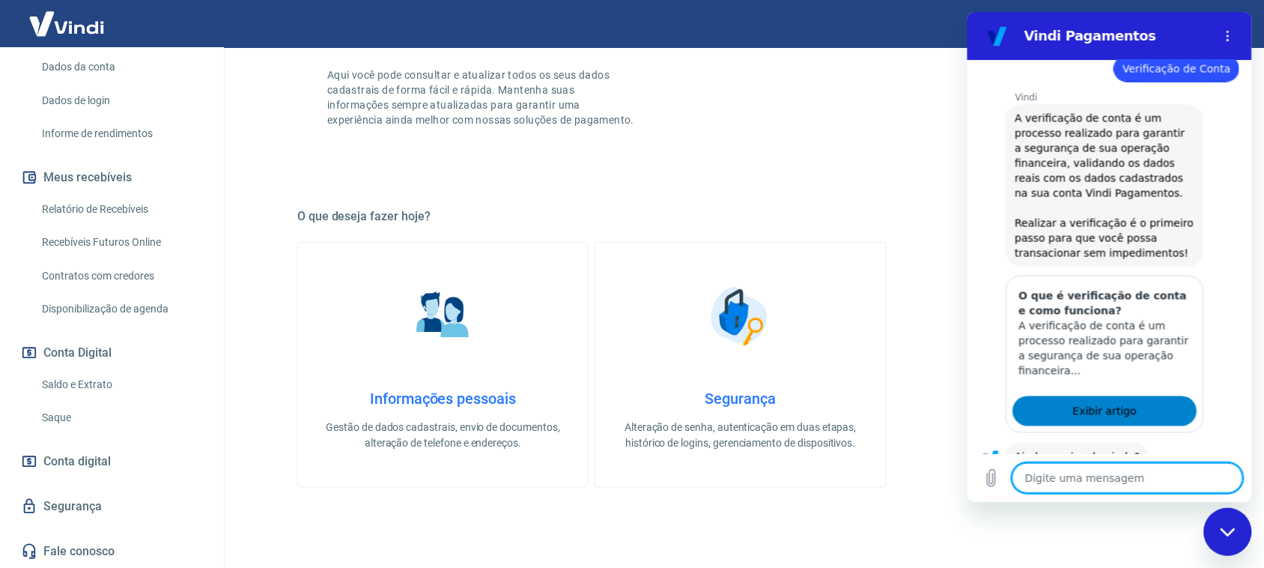
scroll to position [757, 0]
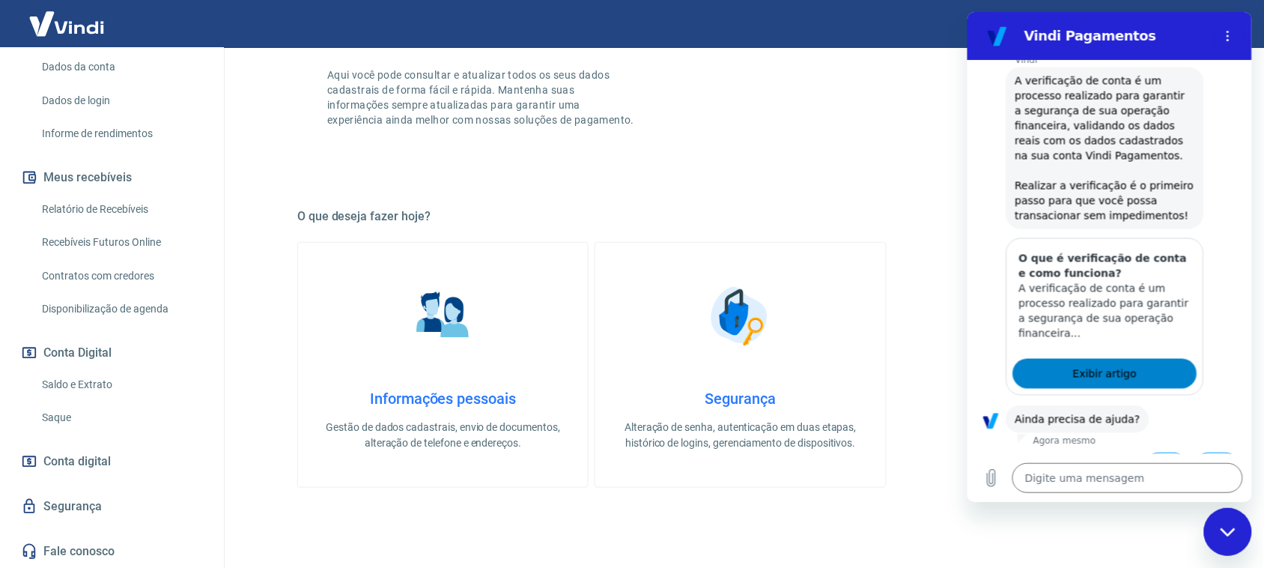
click at [1146, 359] on link "Exibir artigo" at bounding box center [1105, 374] width 184 height 30
type textarea "x"
